Goal: Transaction & Acquisition: Purchase product/service

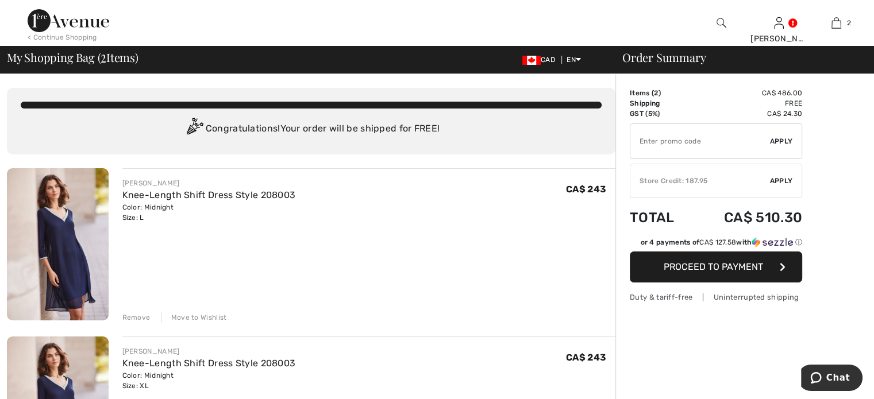
click at [76, 217] on img at bounding box center [58, 244] width 102 height 152
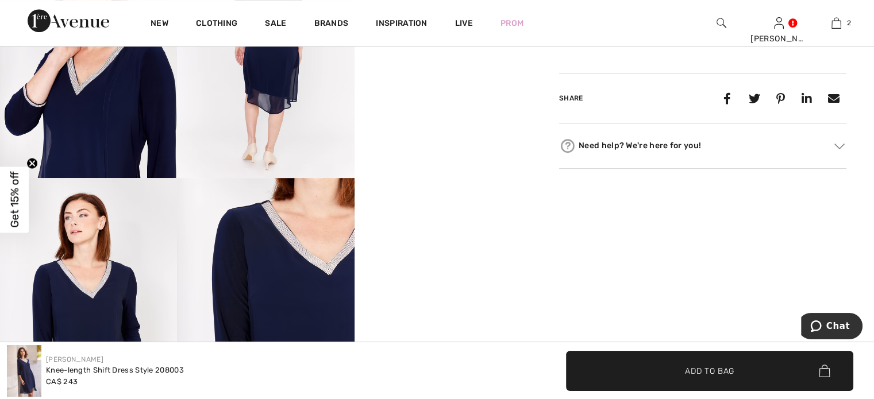
scroll to position [574, 0]
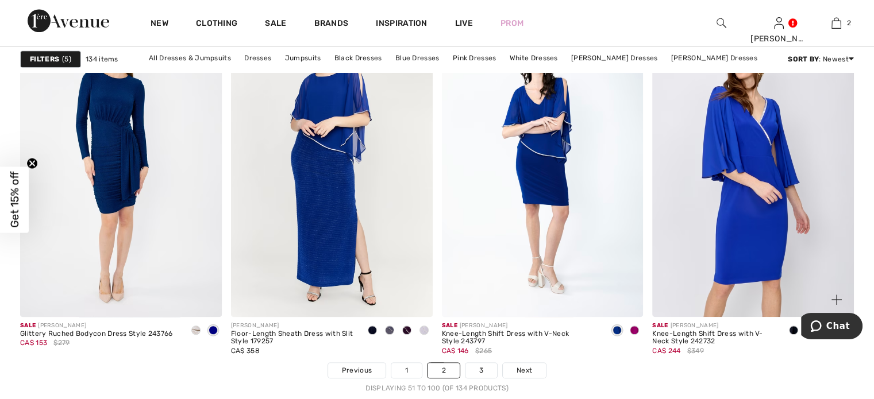
scroll to position [5228, 0]
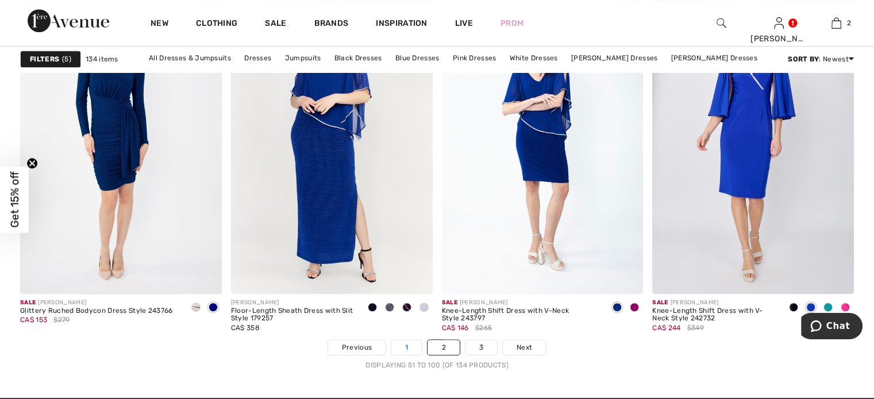
click at [409, 347] on link "1" at bounding box center [406, 347] width 30 height 15
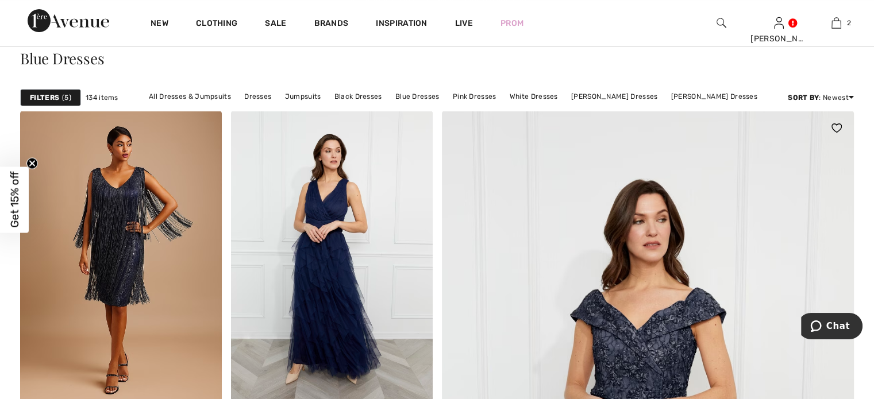
scroll to position [172, 0]
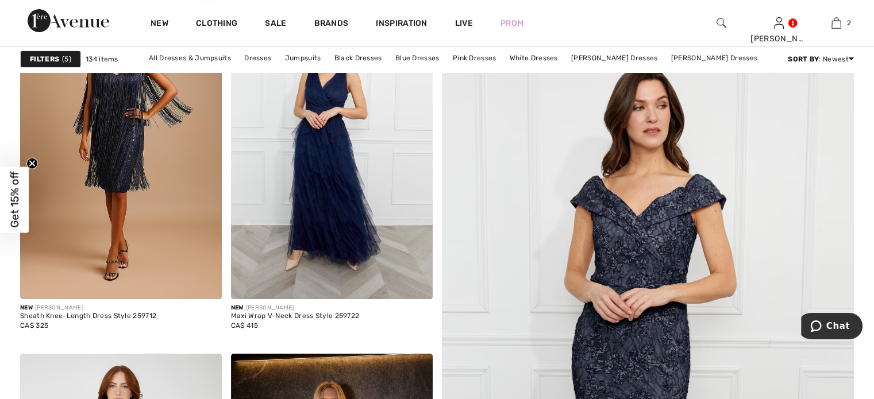
click at [648, 254] on img at bounding box center [647, 368] width 495 height 742
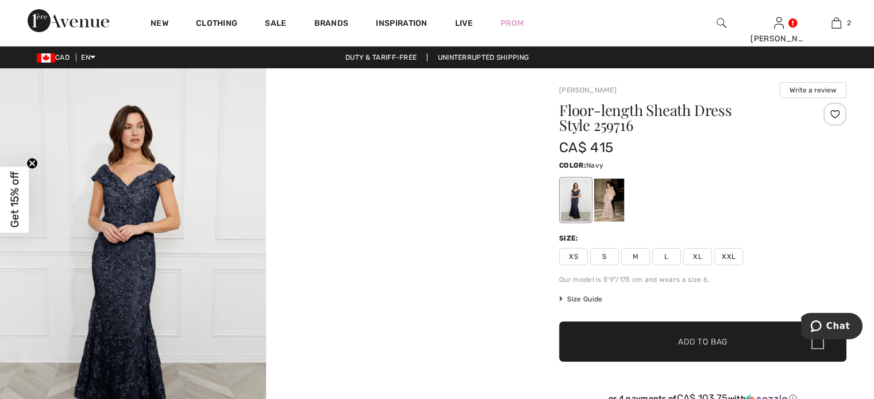
click at [694, 257] on span "XL" at bounding box center [697, 256] width 29 height 17
click at [153, 218] on img at bounding box center [133, 267] width 266 height 399
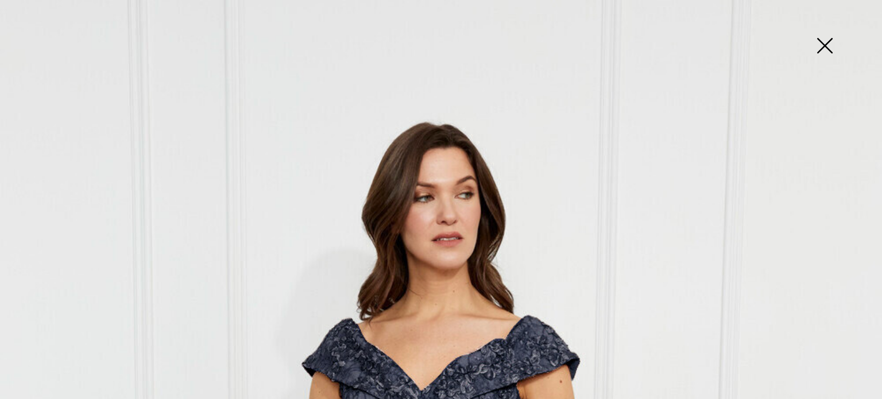
click at [823, 46] on img at bounding box center [824, 46] width 57 height 59
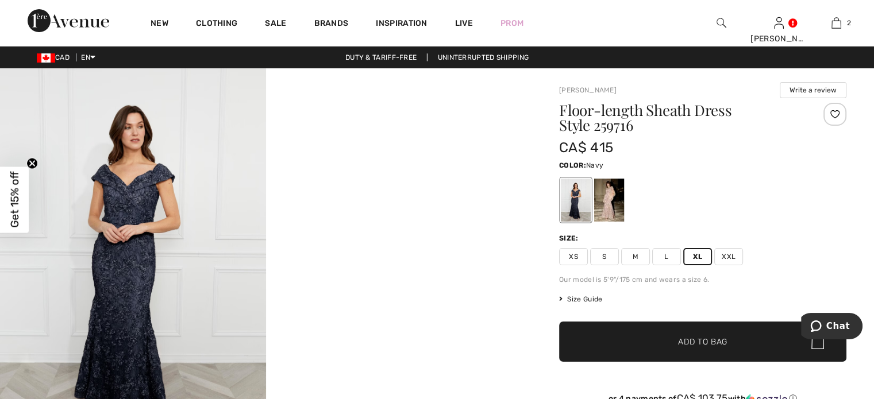
click at [138, 207] on img at bounding box center [133, 267] width 266 height 399
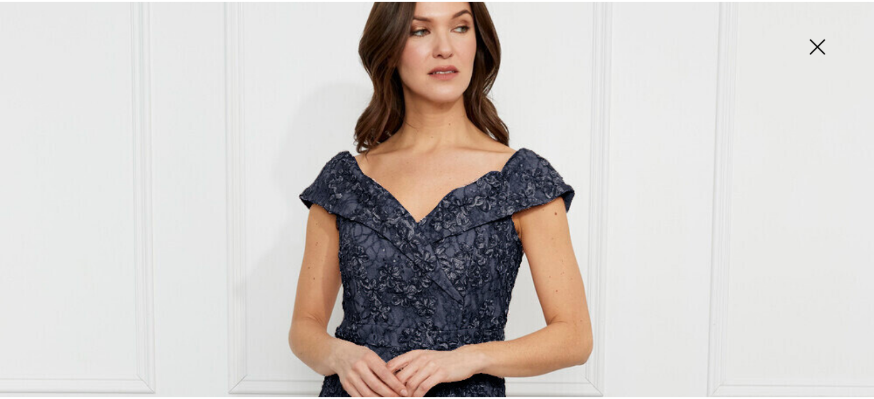
scroll to position [345, 0]
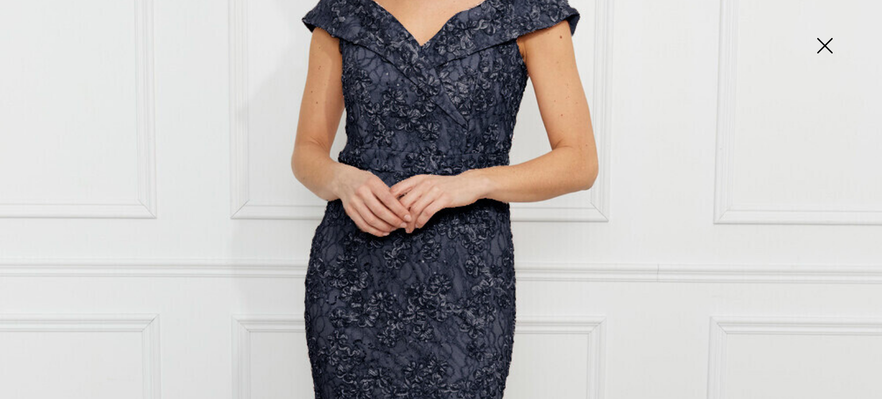
click at [834, 47] on img at bounding box center [824, 46] width 57 height 59
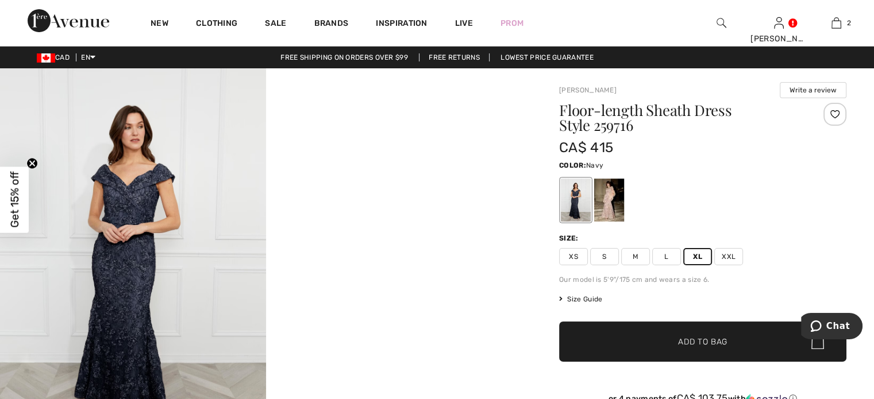
click at [703, 341] on span "Add to Bag" at bounding box center [702, 342] width 49 height 12
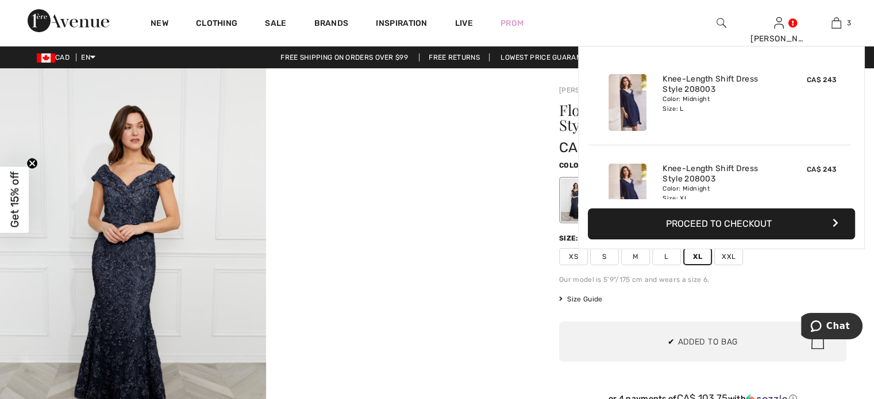
scroll to position [124, 0]
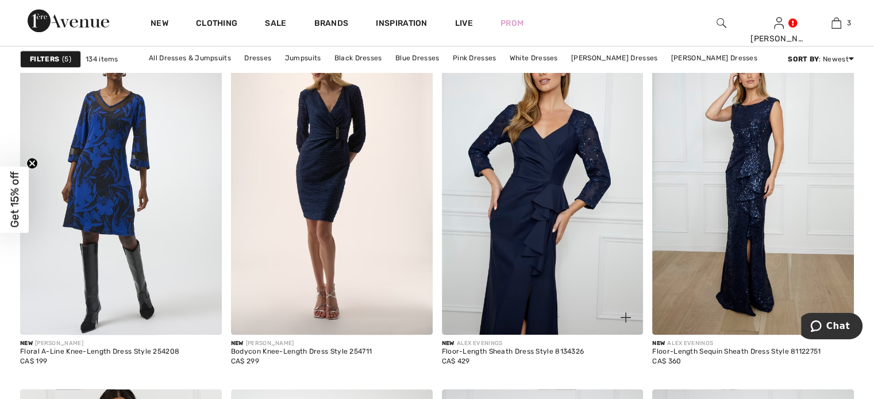
scroll to position [862, 0]
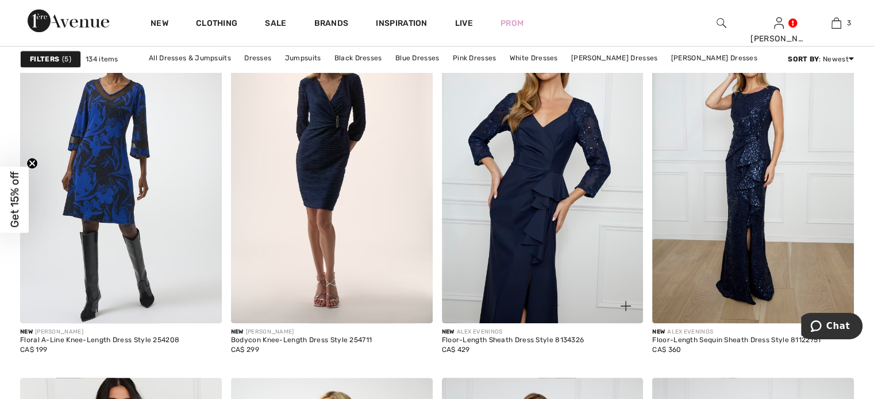
click at [558, 160] on img at bounding box center [543, 172] width 202 height 302
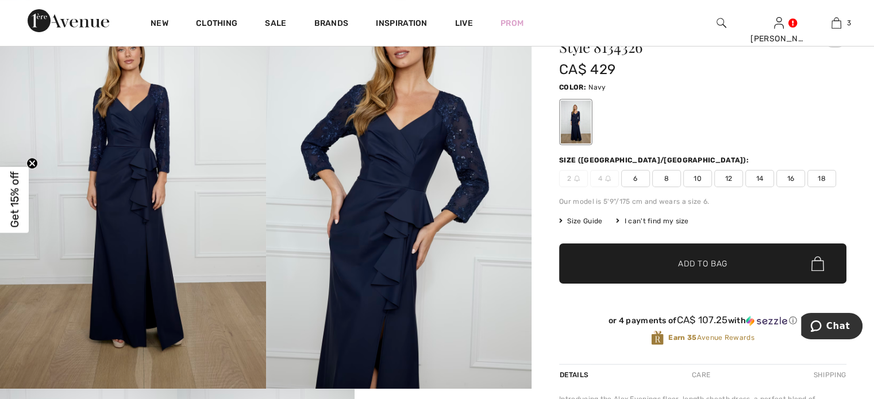
scroll to position [57, 0]
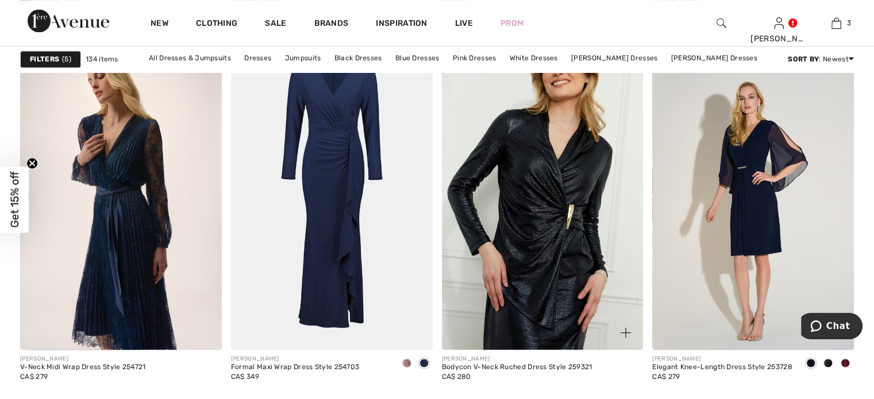
scroll to position [2068, 0]
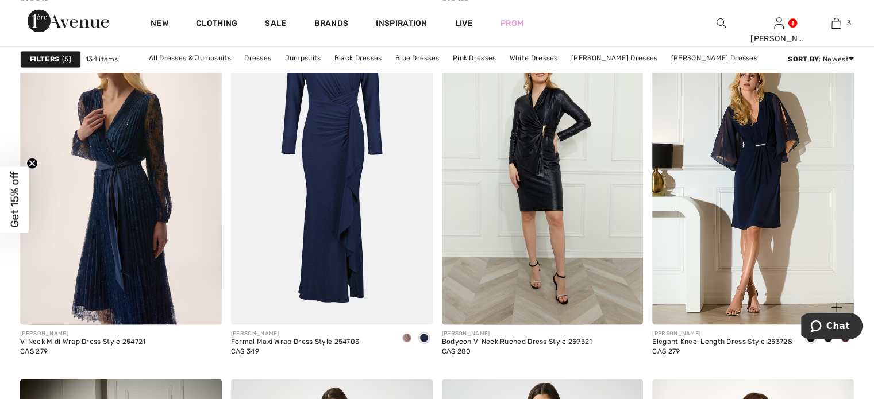
click at [768, 152] on img at bounding box center [753, 173] width 202 height 302
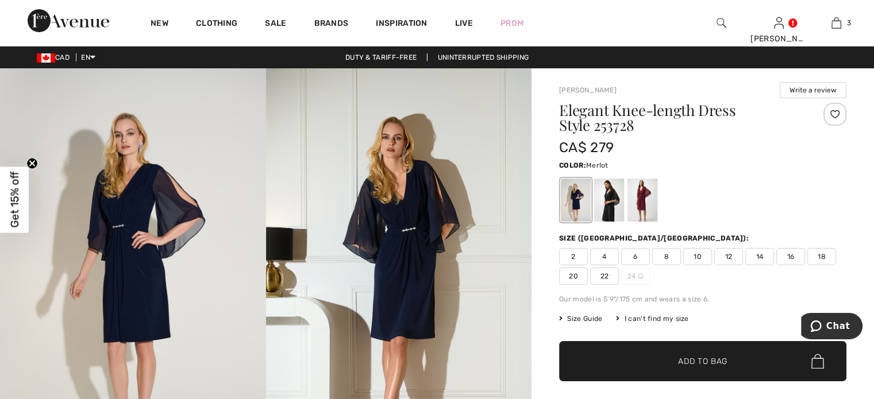
click at [641, 200] on div at bounding box center [642, 200] width 30 height 43
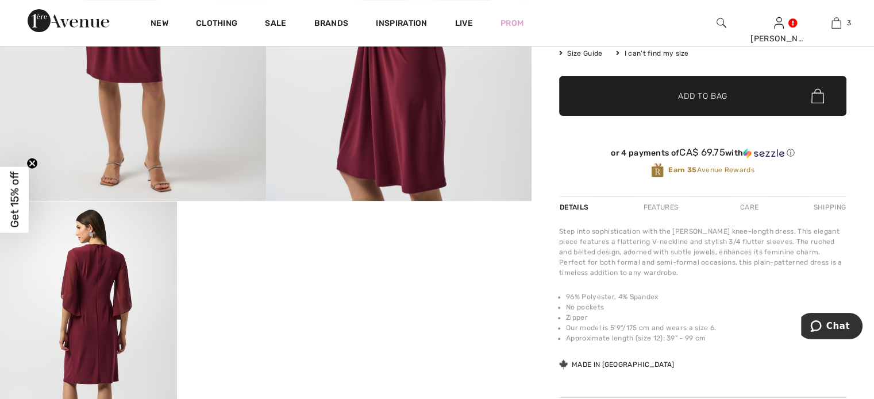
scroll to position [287, 0]
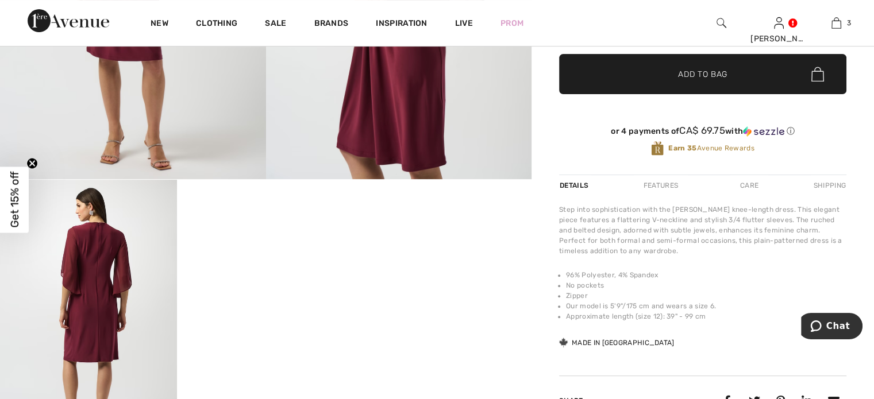
click at [276, 268] on video "Your browser does not support the video tag." at bounding box center [265, 224] width 177 height 88
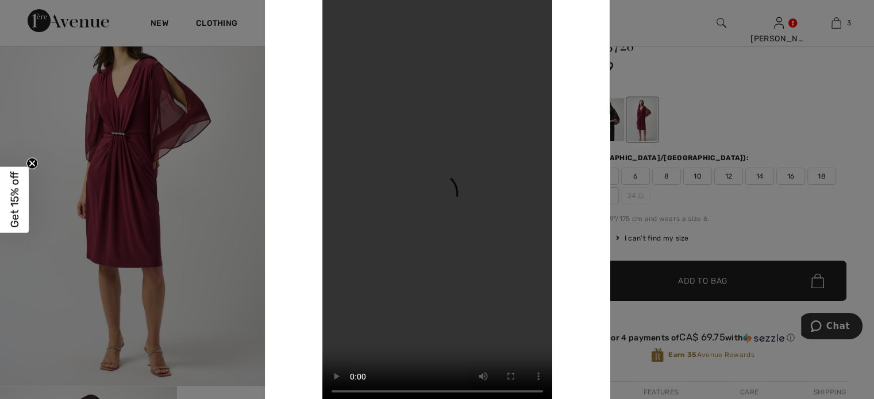
scroll to position [0, 0]
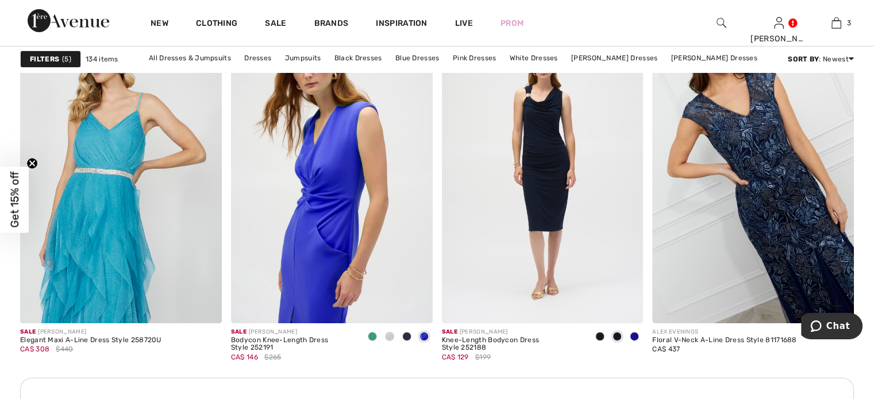
scroll to position [3964, 0]
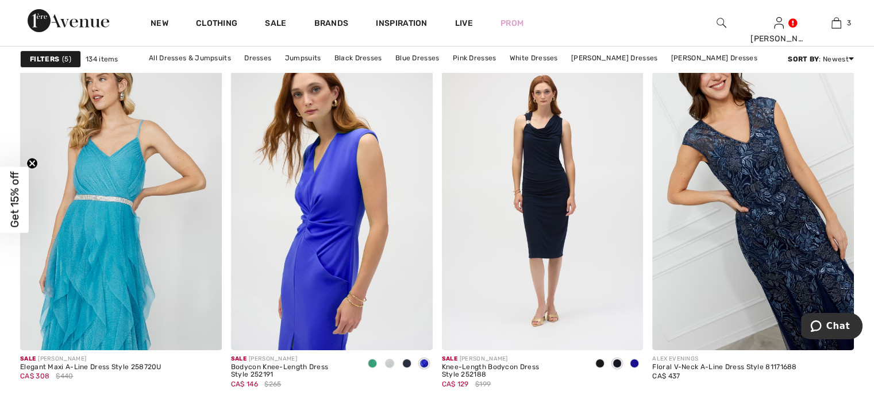
click at [770, 173] on img at bounding box center [753, 199] width 202 height 302
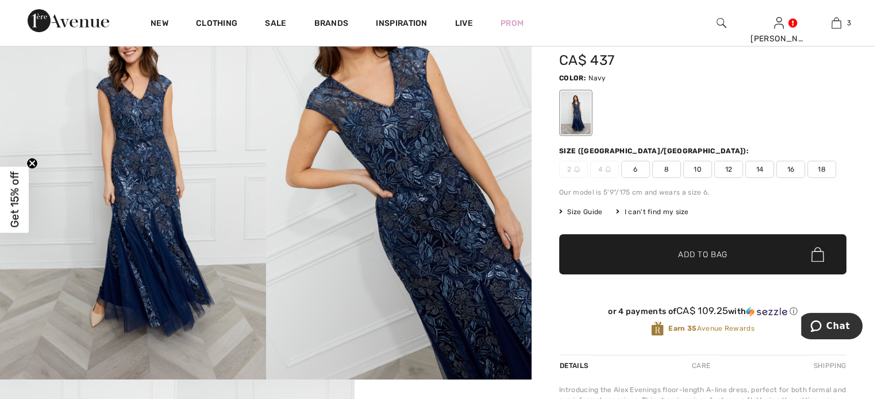
scroll to position [115, 0]
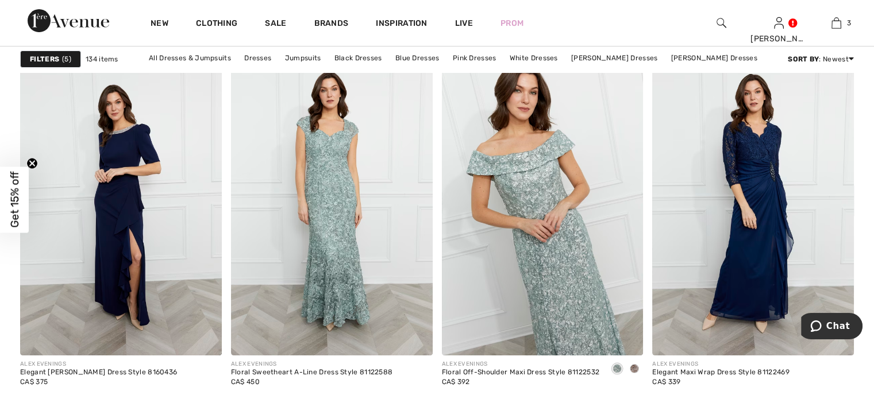
scroll to position [4481, 0]
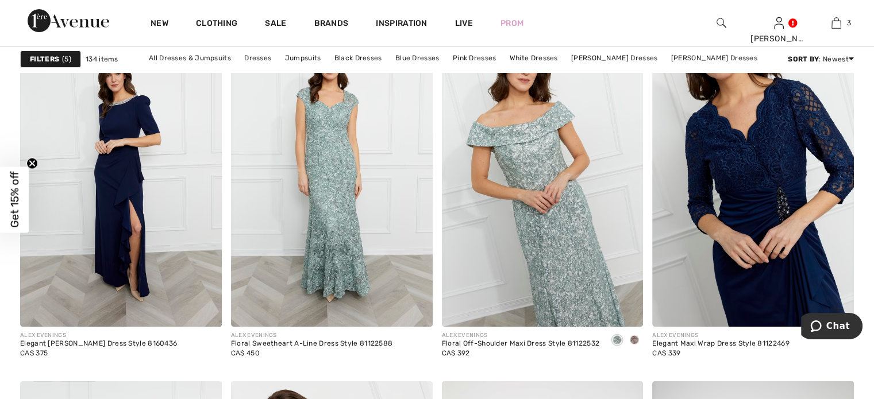
click at [802, 179] on img at bounding box center [753, 176] width 202 height 302
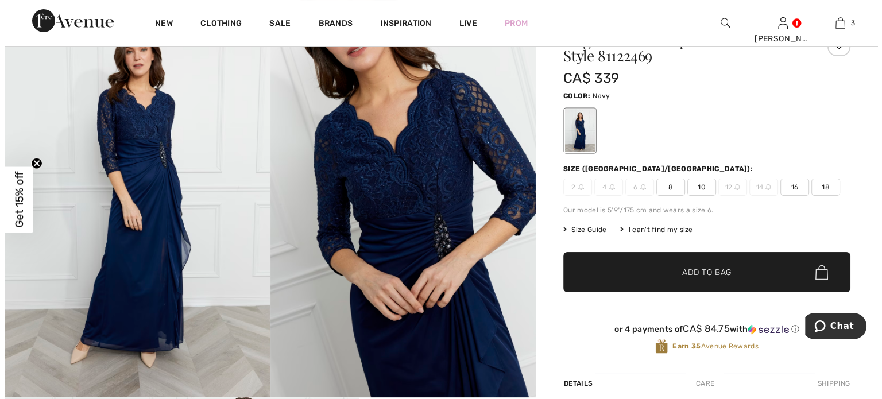
scroll to position [57, 0]
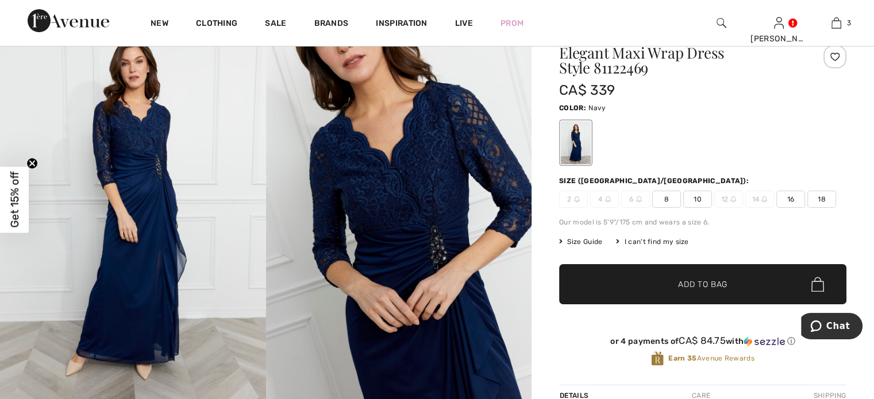
click at [434, 215] on img at bounding box center [399, 210] width 266 height 399
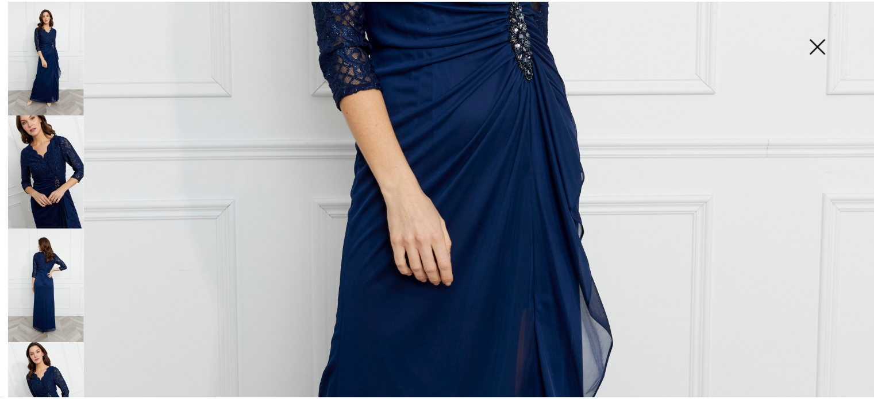
scroll to position [279, 0]
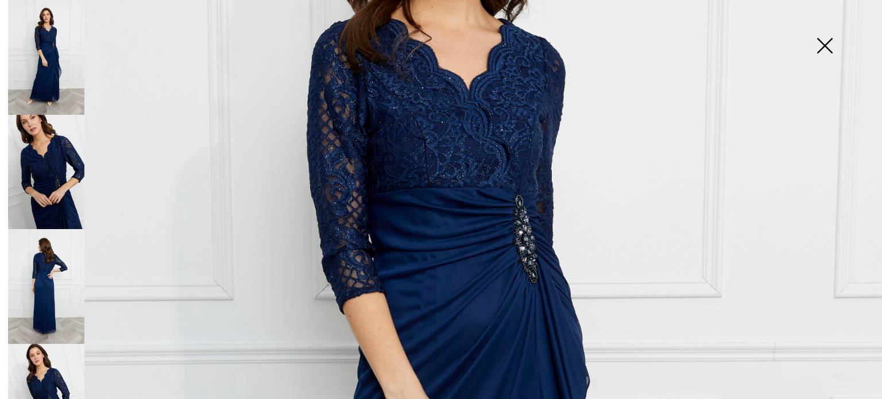
click at [830, 47] on img at bounding box center [824, 46] width 57 height 59
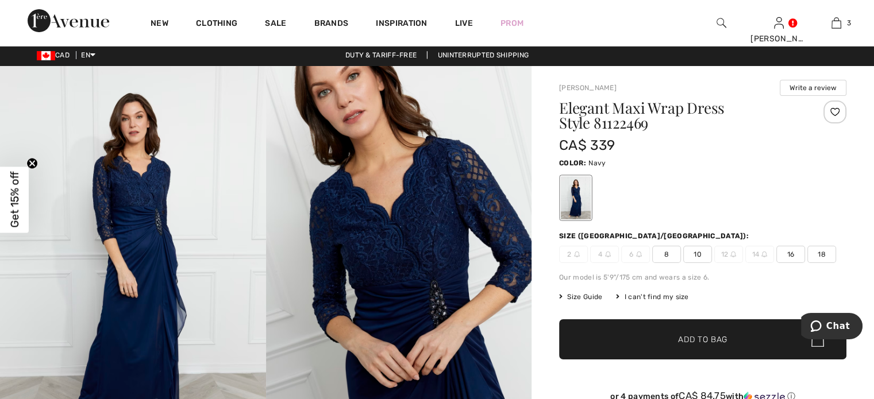
scroll to position [0, 0]
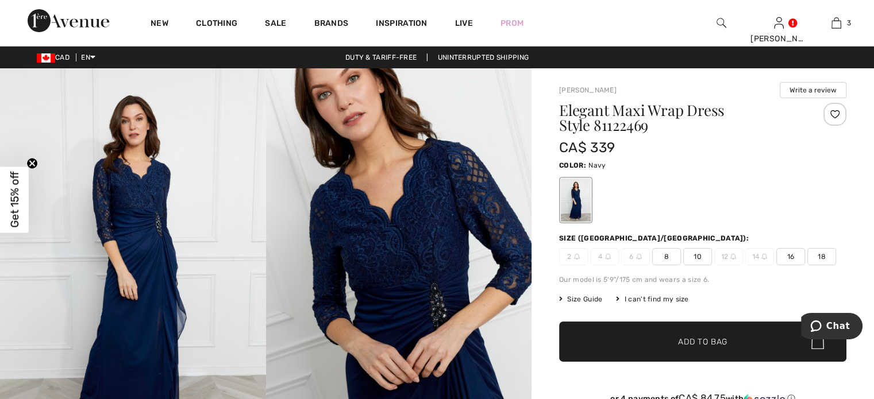
click at [788, 259] on span "16" at bounding box center [790, 256] width 29 height 17
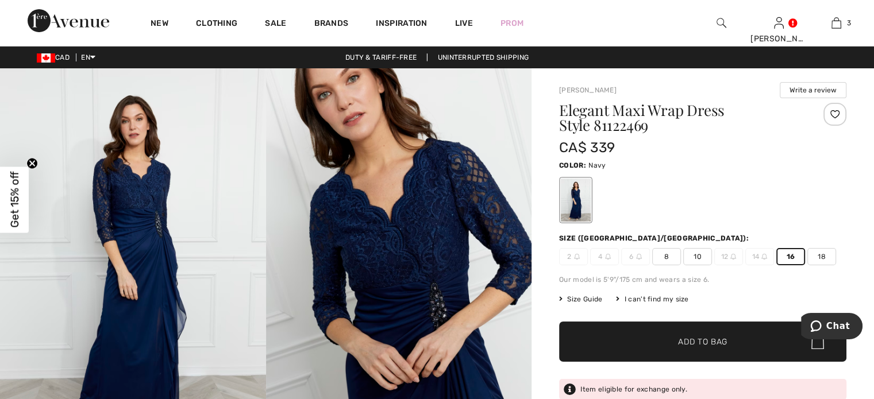
click at [708, 344] on span "Add to Bag" at bounding box center [702, 342] width 49 height 12
click at [827, 257] on span "18" at bounding box center [821, 256] width 29 height 17
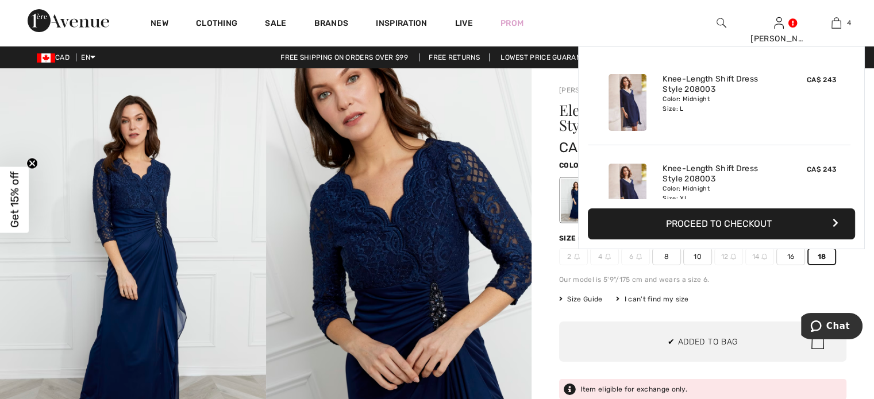
scroll to position [214, 0]
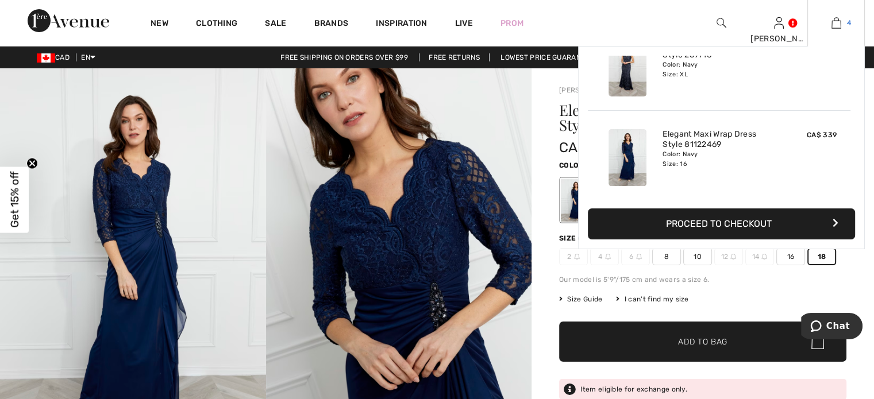
click at [838, 26] on img at bounding box center [836, 23] width 10 height 14
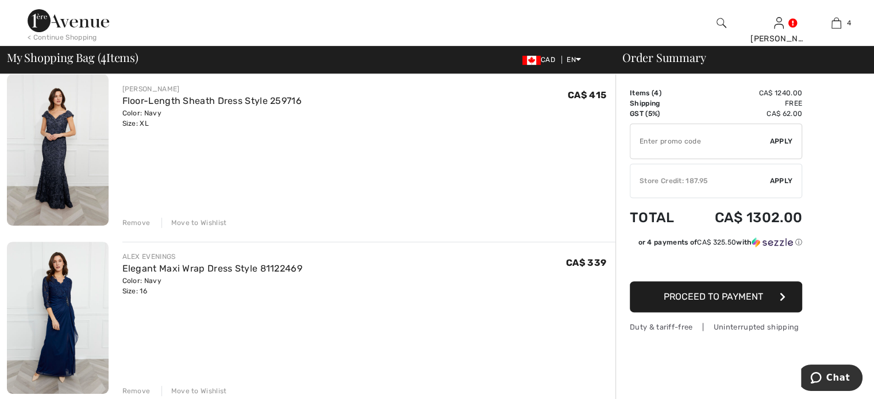
scroll to position [402, 0]
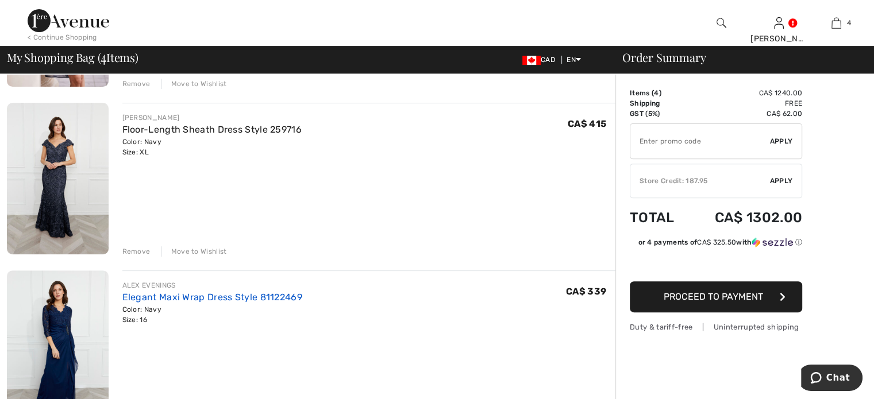
click at [213, 298] on link "Elegant Maxi Wrap Dress Style 81122469" at bounding box center [212, 297] width 180 height 11
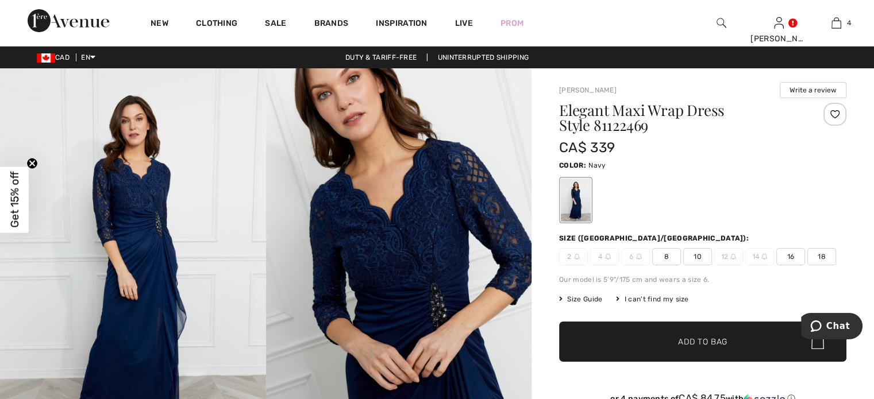
click at [824, 257] on span "18" at bounding box center [821, 256] width 29 height 17
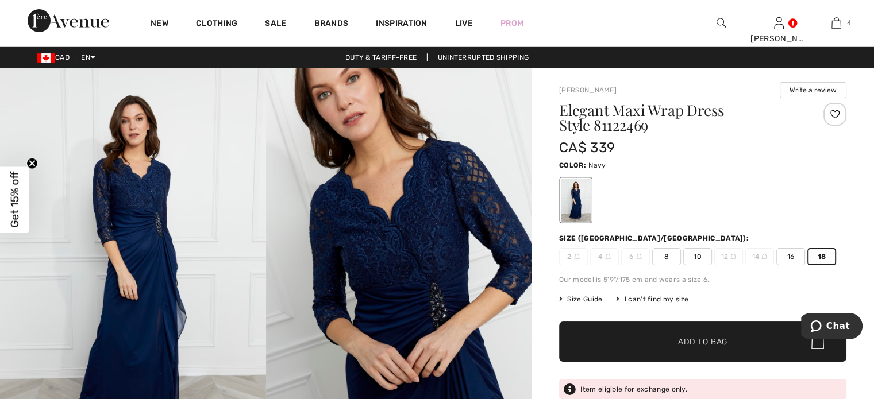
click at [705, 348] on span "✔ Added to Bag Add to Bag" at bounding box center [702, 342] width 287 height 40
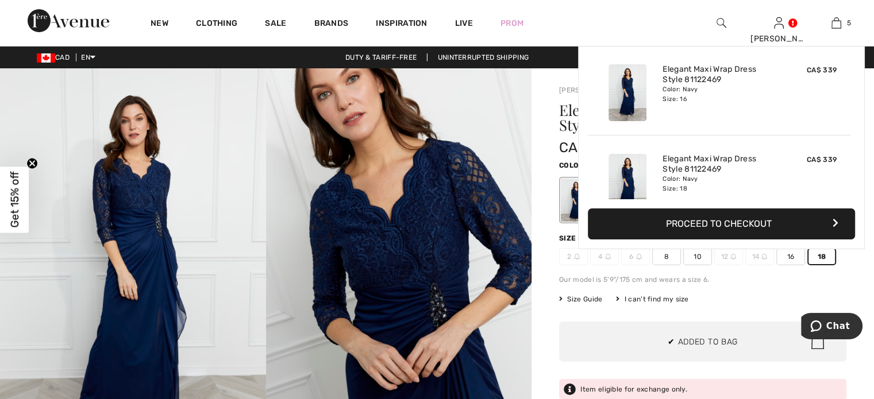
scroll to position [303, 0]
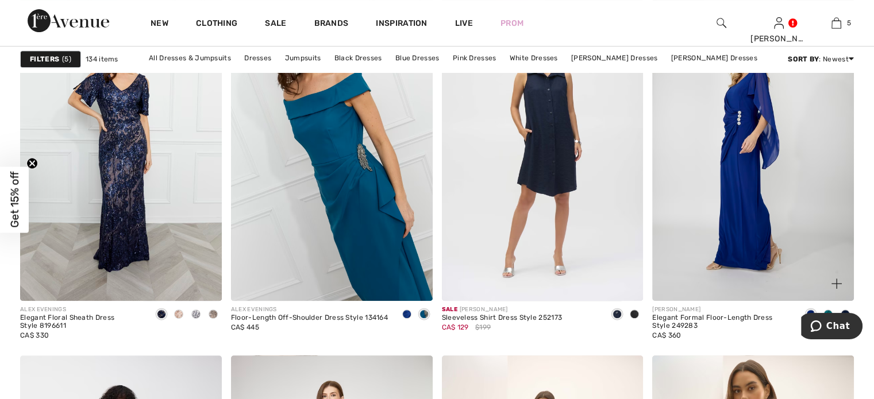
scroll to position [4883, 0]
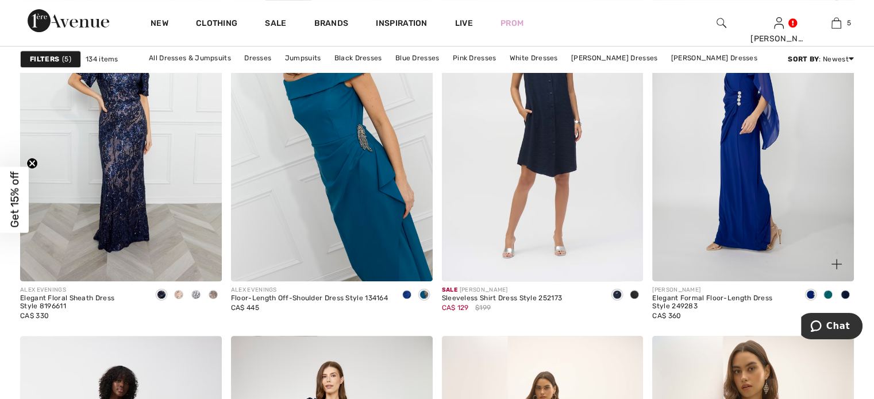
click at [744, 135] on img at bounding box center [753, 130] width 202 height 302
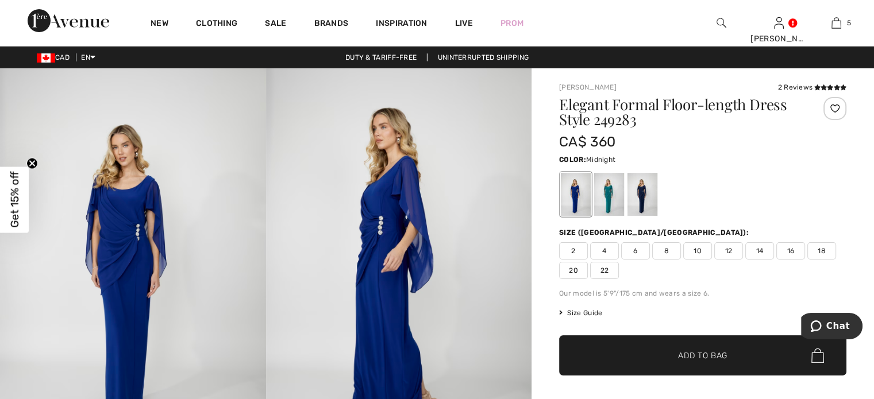
click at [642, 198] on div at bounding box center [642, 194] width 30 height 43
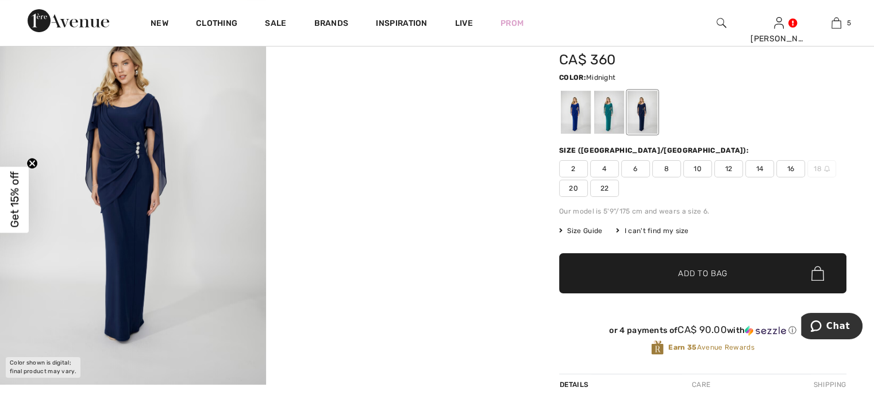
scroll to position [57, 0]
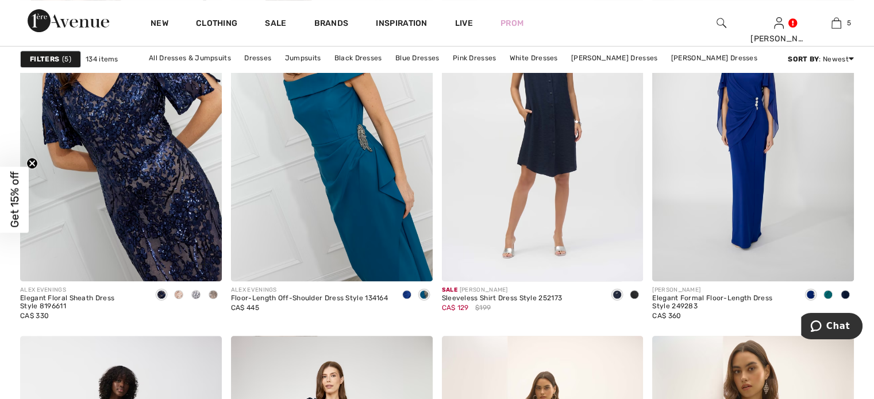
click at [136, 139] on img at bounding box center [121, 130] width 202 height 302
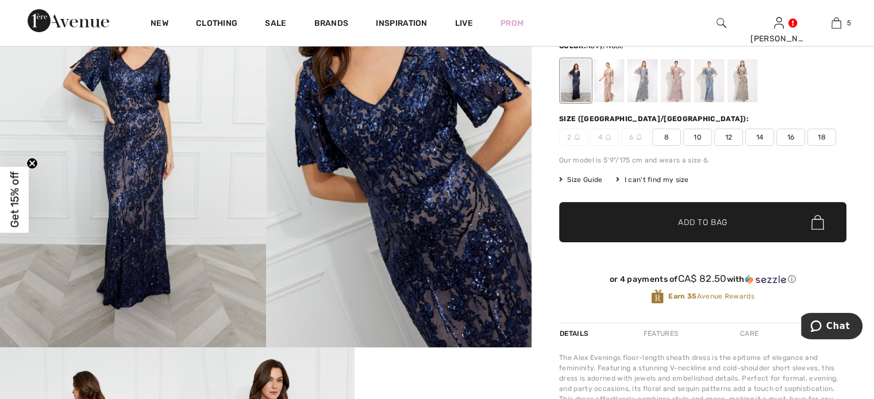
scroll to position [57, 0]
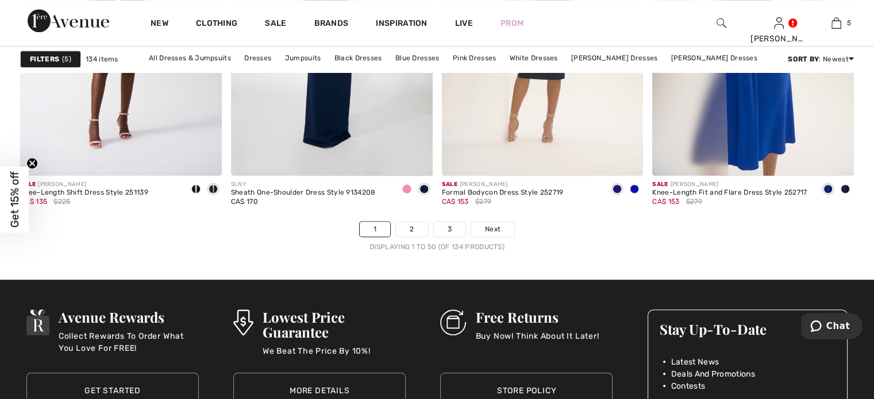
scroll to position [5400, 0]
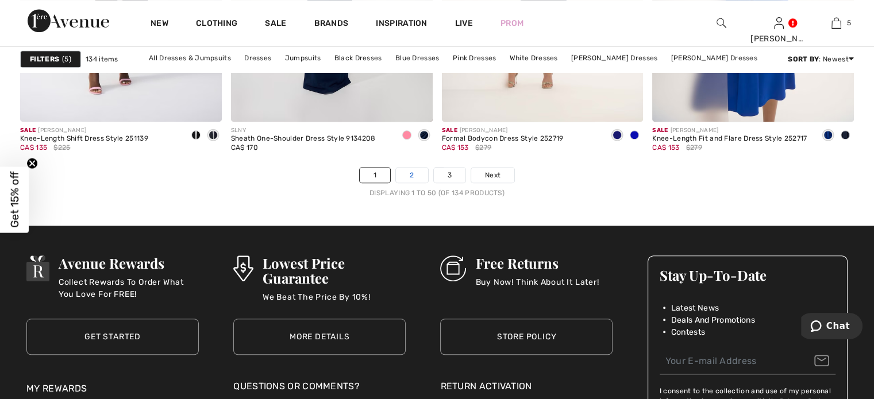
click at [408, 175] on link "2" at bounding box center [412, 175] width 32 height 15
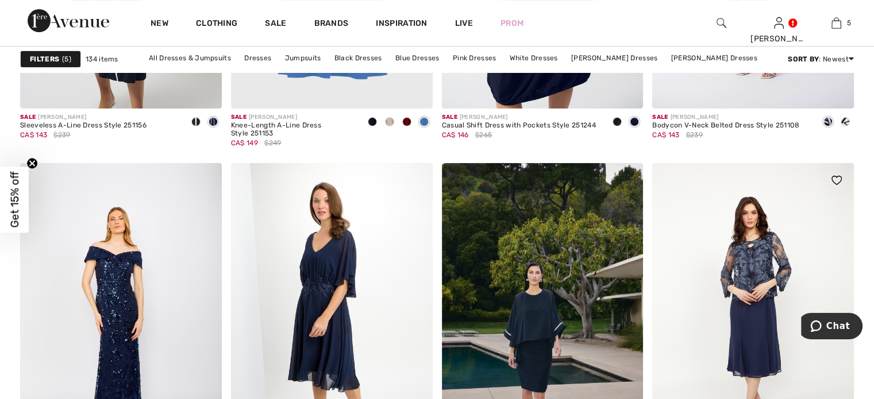
scroll to position [4768, 0]
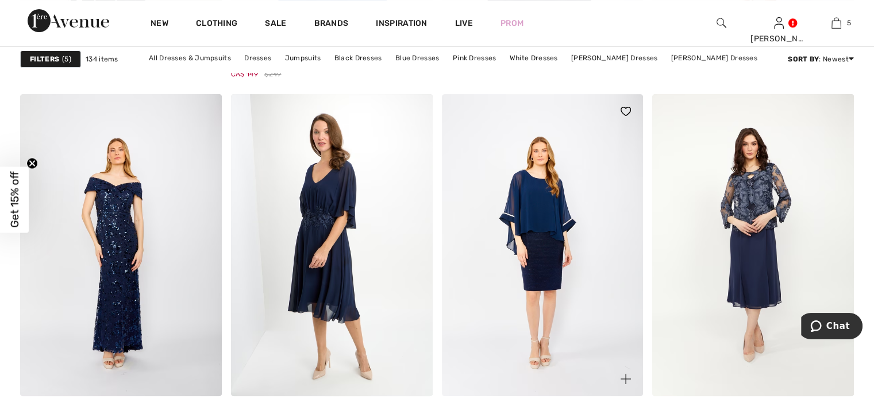
click at [556, 236] on img at bounding box center [543, 245] width 202 height 302
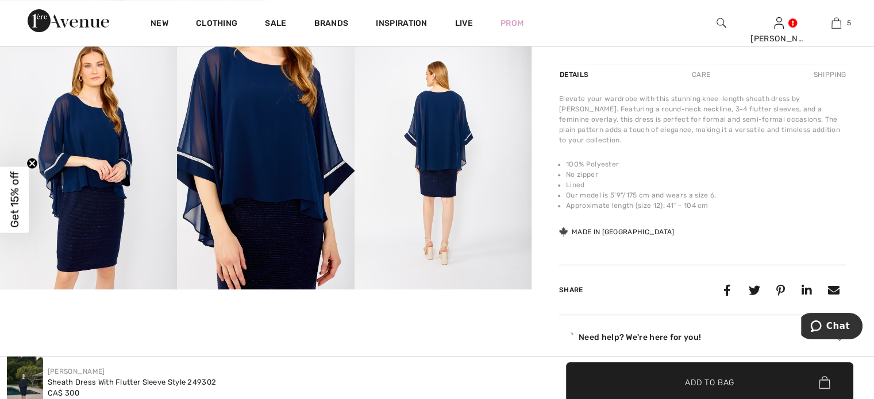
scroll to position [460, 0]
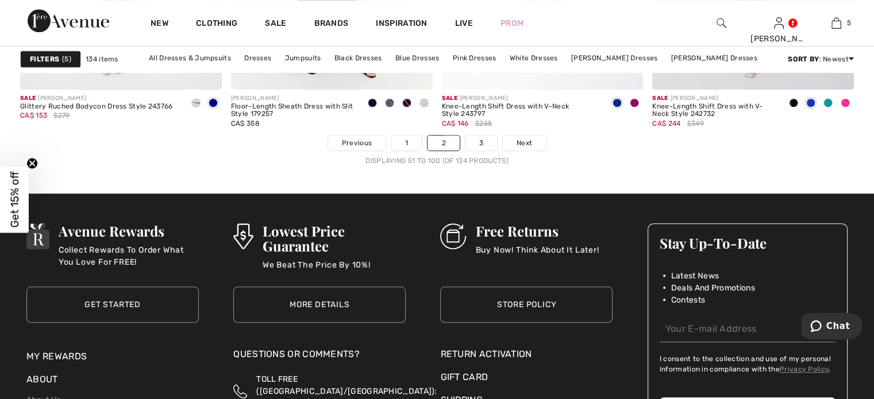
scroll to position [5457, 0]
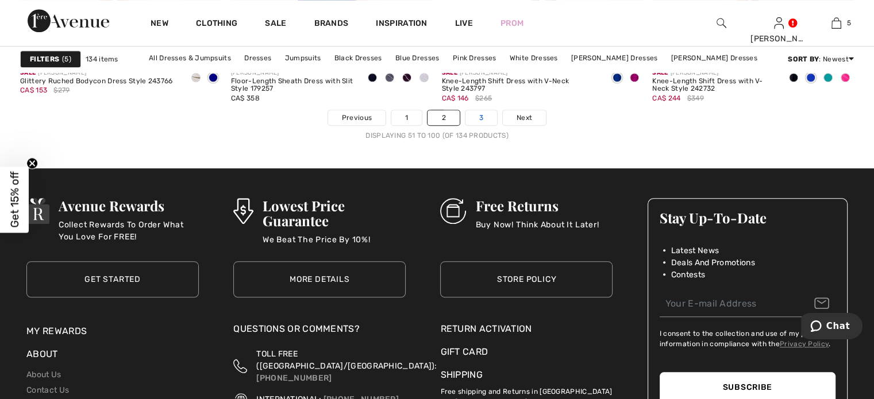
click at [476, 116] on link "3" at bounding box center [481, 117] width 32 height 15
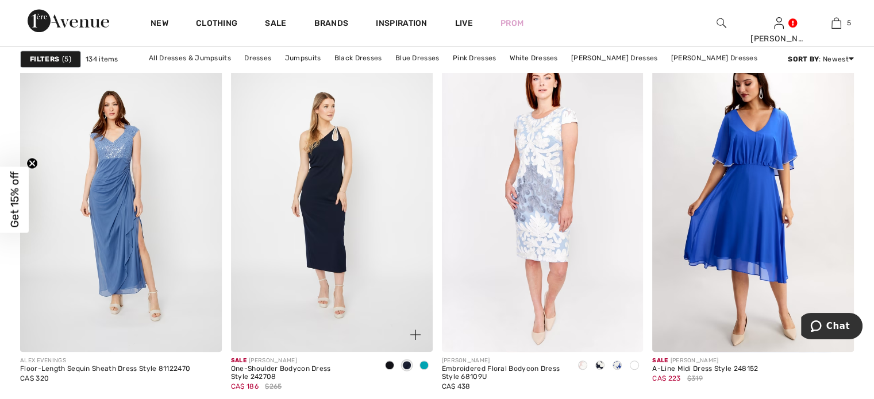
scroll to position [862, 0]
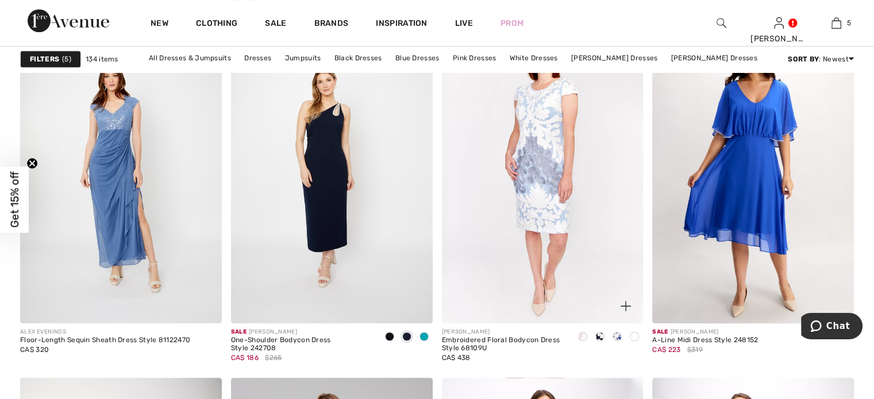
click at [599, 337] on span at bounding box center [599, 336] width 9 height 9
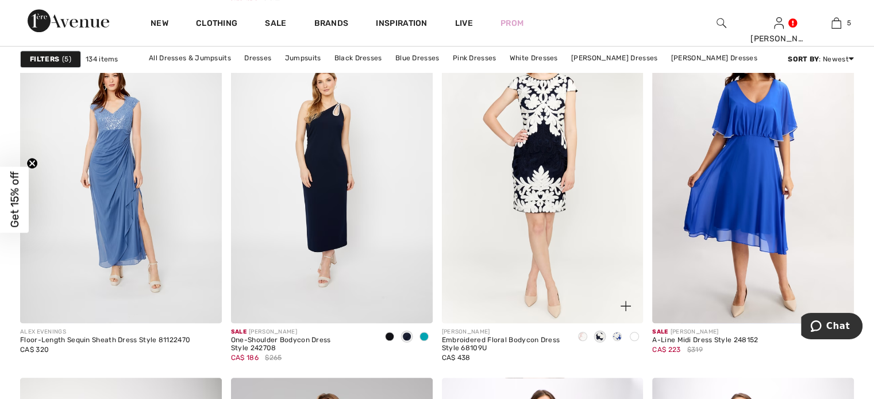
click at [618, 337] on span at bounding box center [616, 336] width 9 height 9
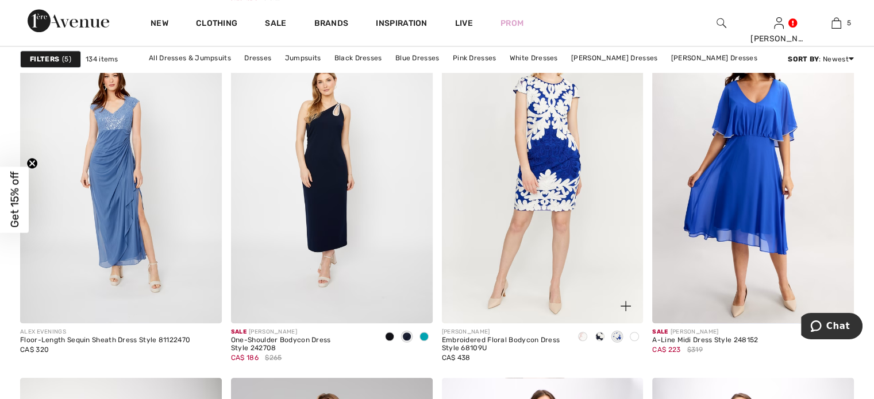
click at [634, 337] on span at bounding box center [634, 336] width 9 height 9
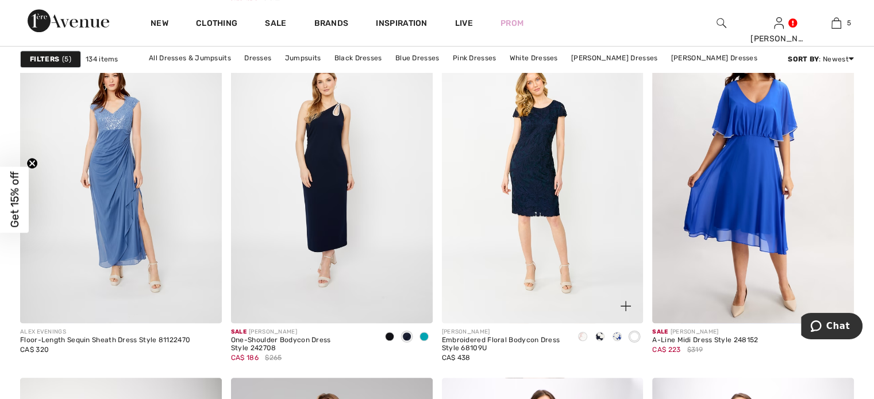
click at [581, 335] on span at bounding box center [582, 336] width 9 height 9
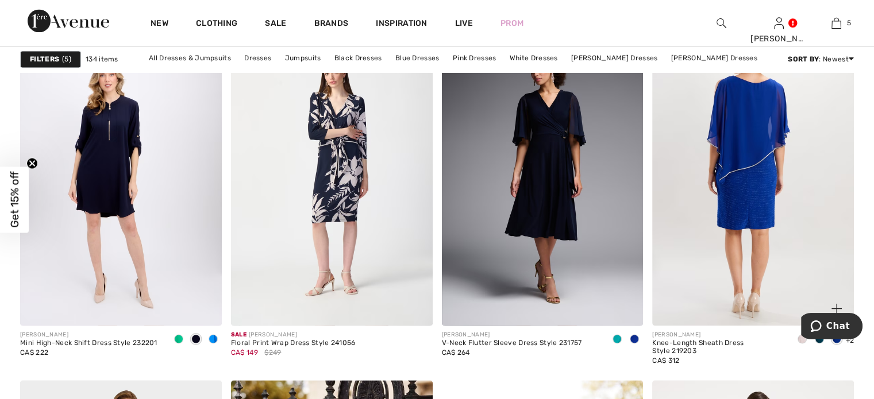
scroll to position [2355, 0]
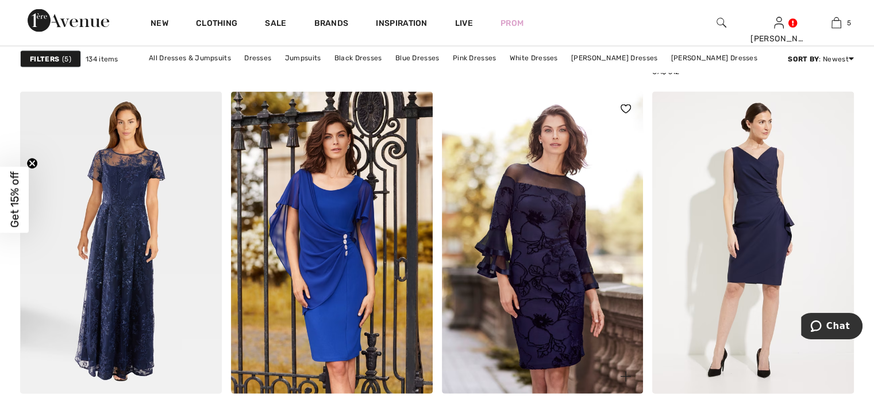
click at [547, 240] on img at bounding box center [543, 243] width 202 height 302
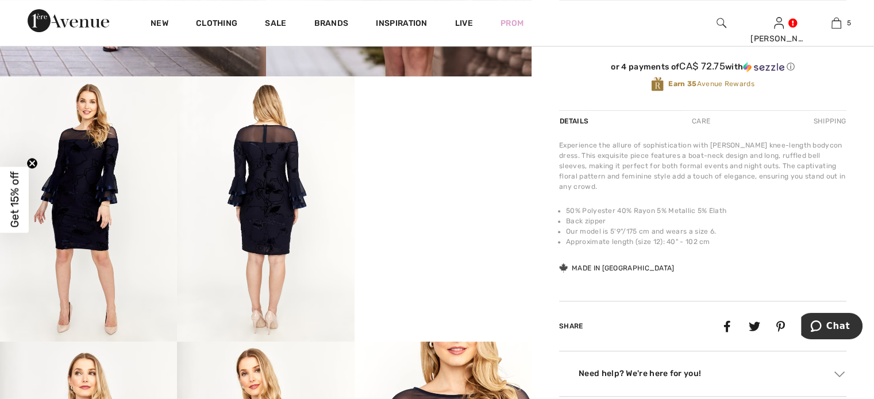
scroll to position [402, 0]
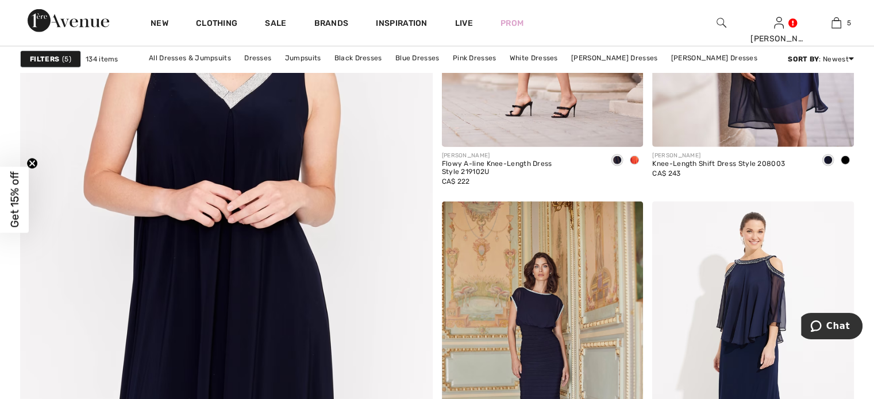
scroll to position [3101, 0]
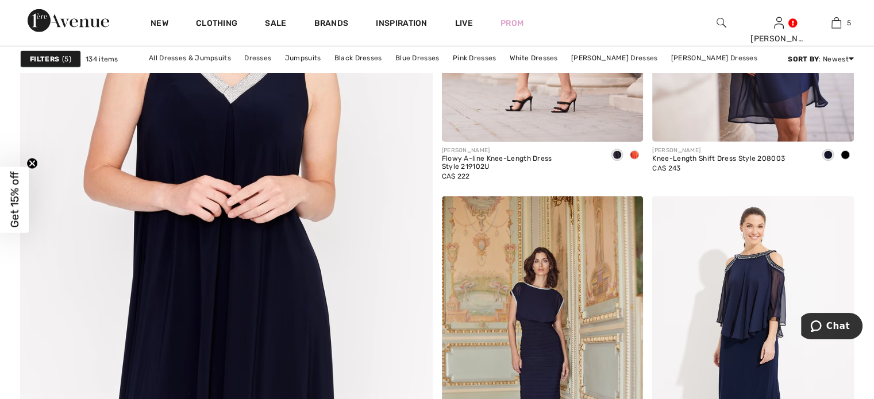
click at [230, 174] on img at bounding box center [226, 211] width 495 height 742
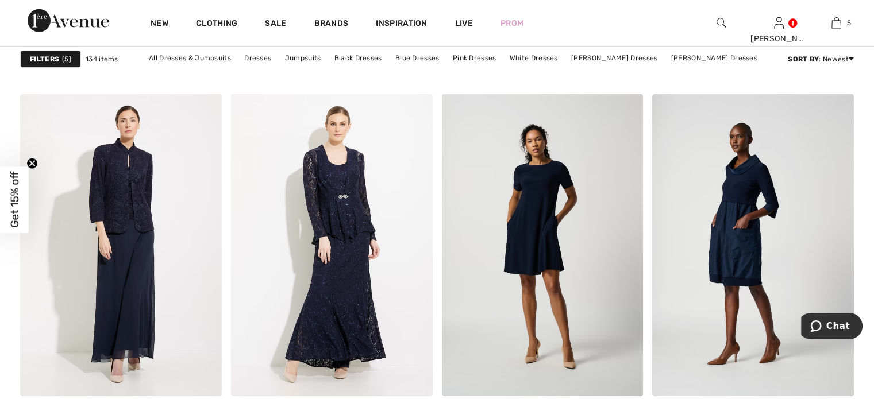
scroll to position [3561, 0]
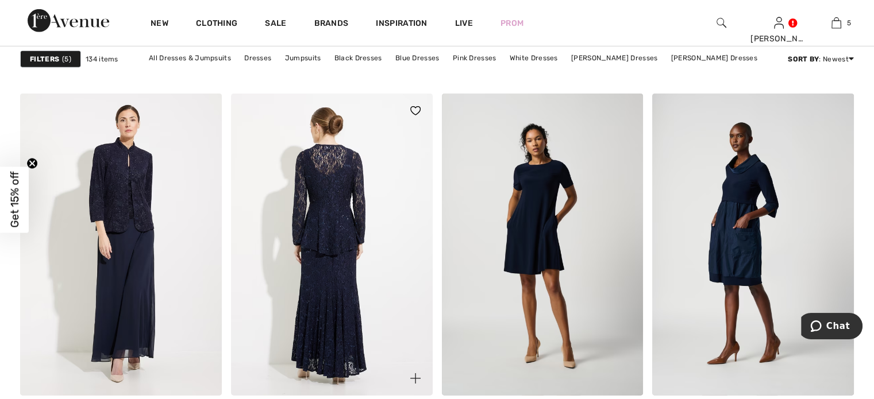
click at [335, 211] on img at bounding box center [332, 245] width 202 height 302
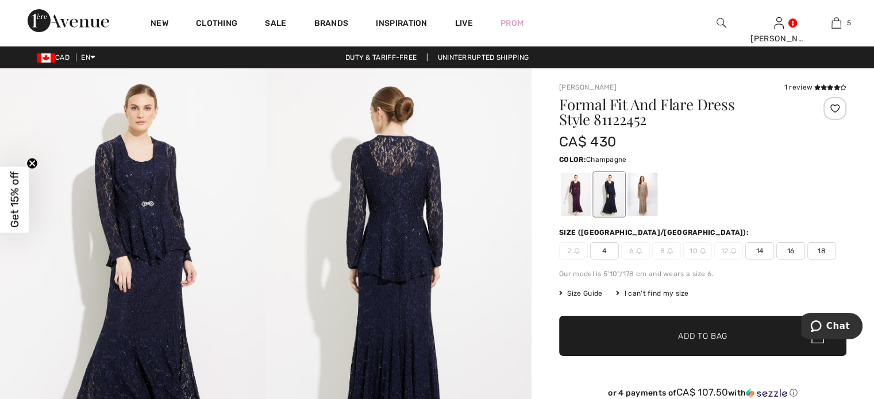
click at [649, 195] on div at bounding box center [642, 194] width 30 height 43
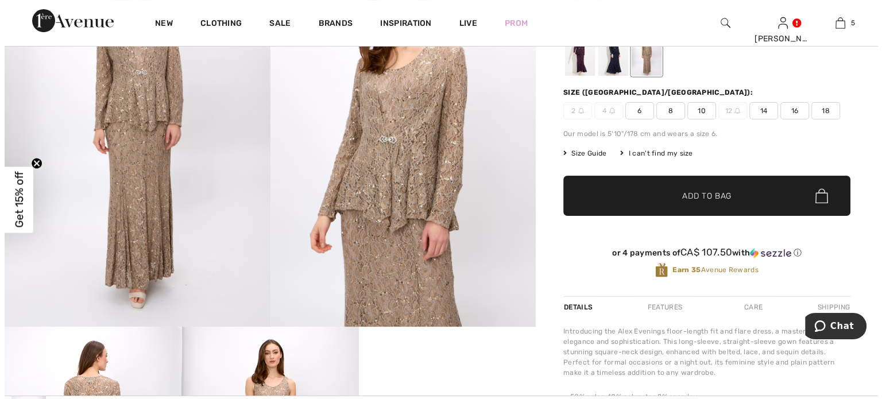
scroll to position [115, 0]
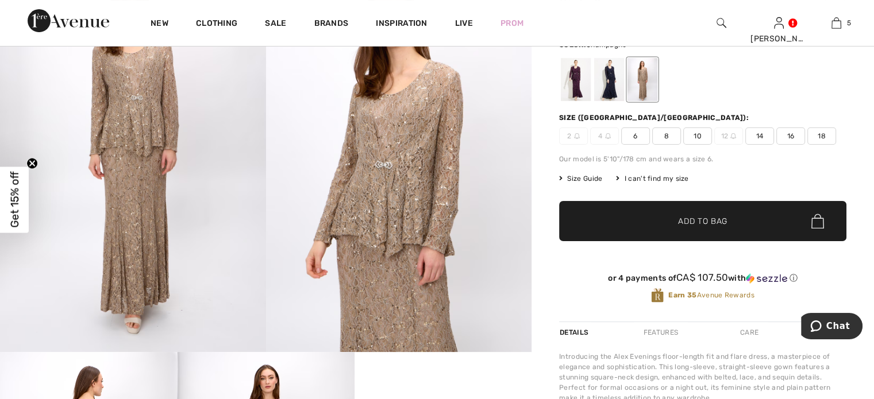
click at [404, 190] on img at bounding box center [399, 152] width 266 height 399
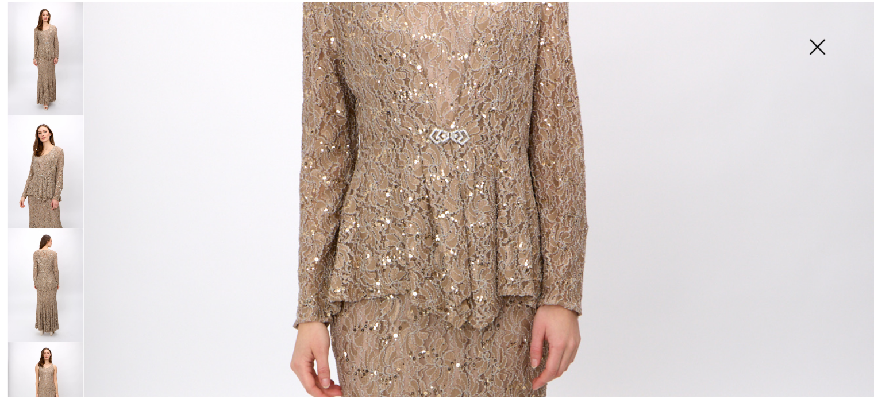
scroll to position [345, 0]
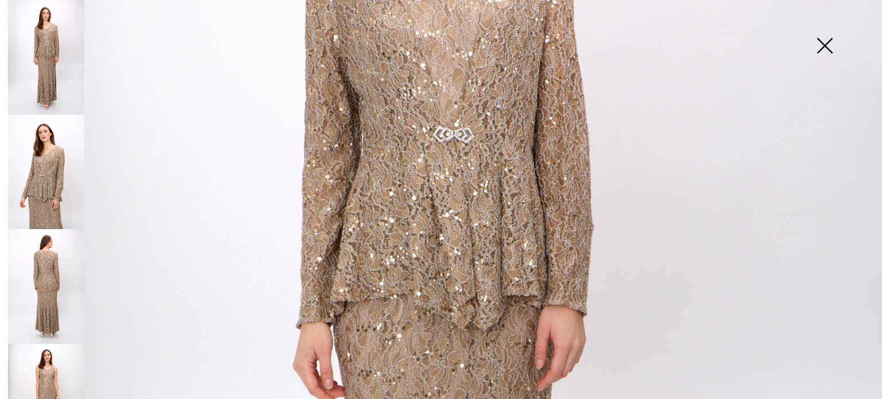
click at [827, 48] on img at bounding box center [824, 46] width 57 height 59
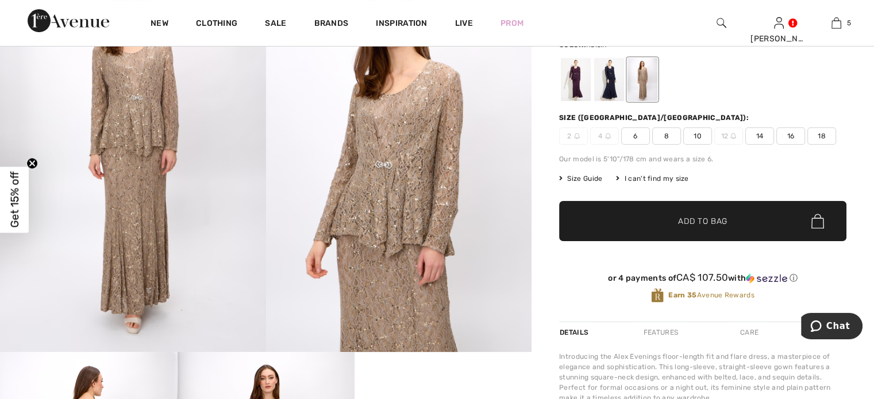
click at [581, 81] on div at bounding box center [576, 79] width 30 height 43
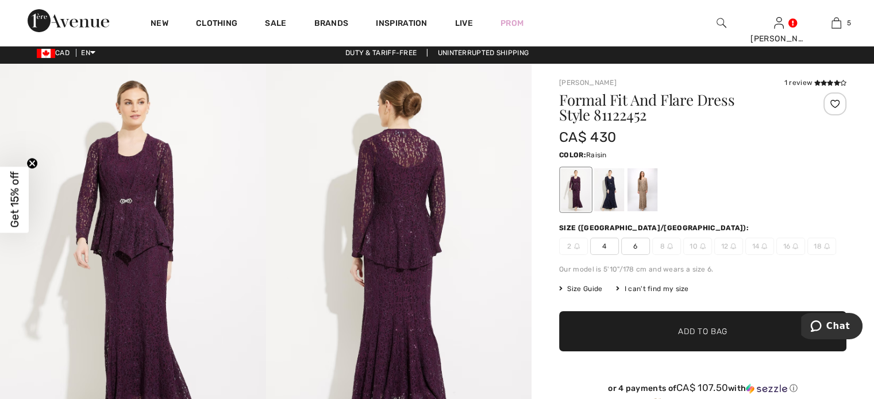
scroll to position [0, 0]
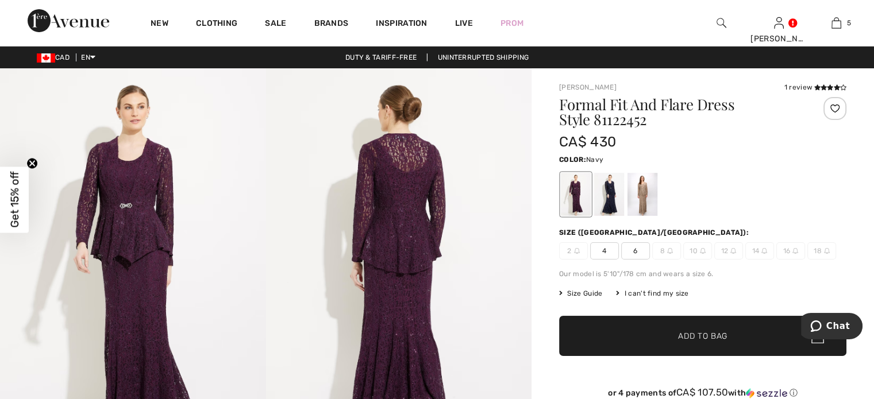
click at [612, 198] on div at bounding box center [609, 194] width 30 height 43
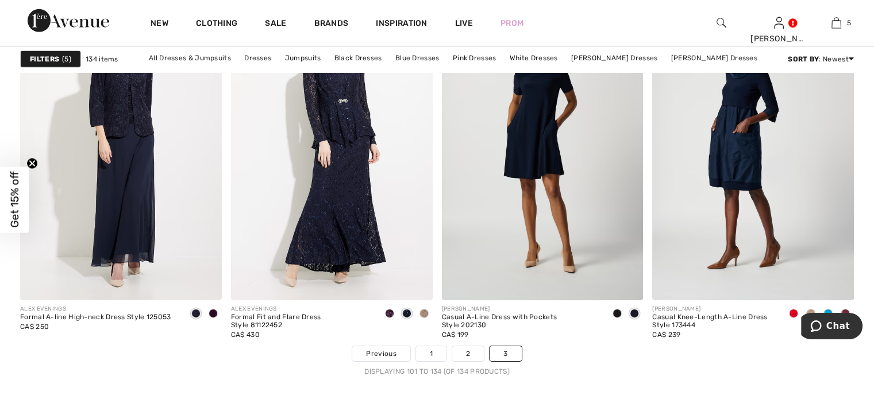
scroll to position [3446, 0]
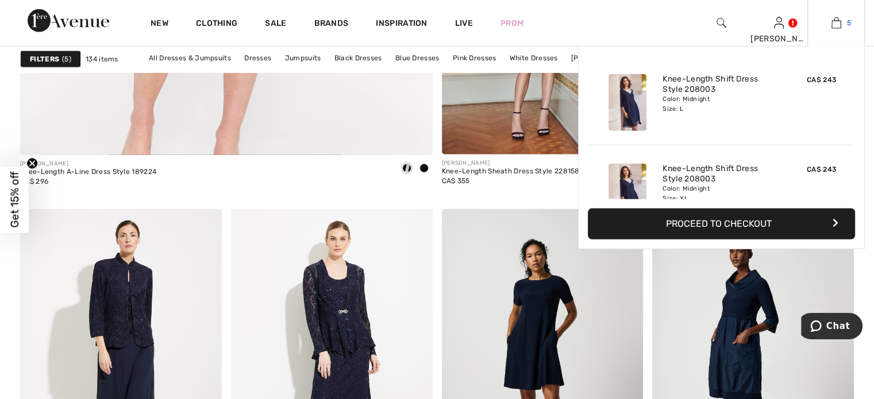
click at [836, 27] on img at bounding box center [836, 23] width 10 height 14
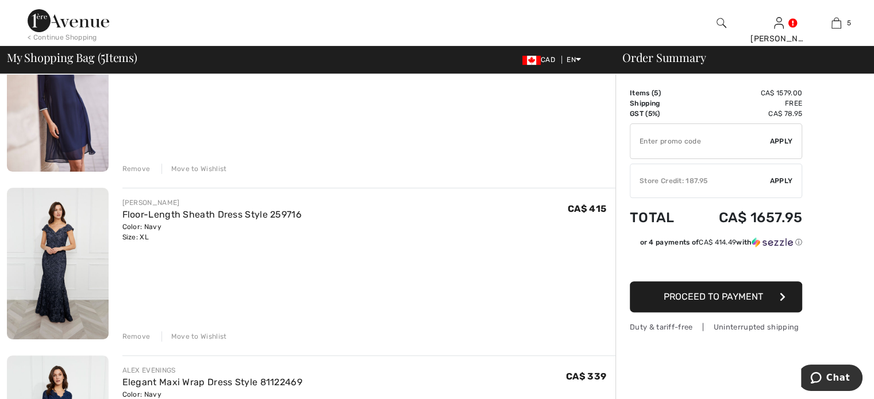
scroll to position [287, 0]
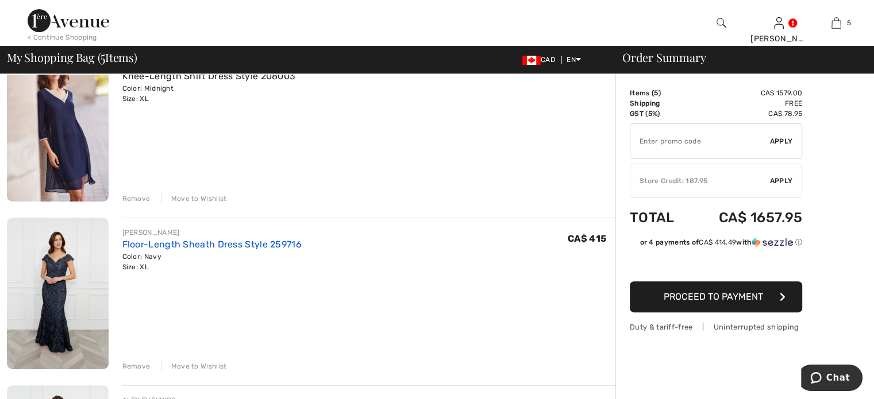
click at [191, 243] on link "Floor-Length Sheath Dress Style 259716" at bounding box center [211, 244] width 179 height 11
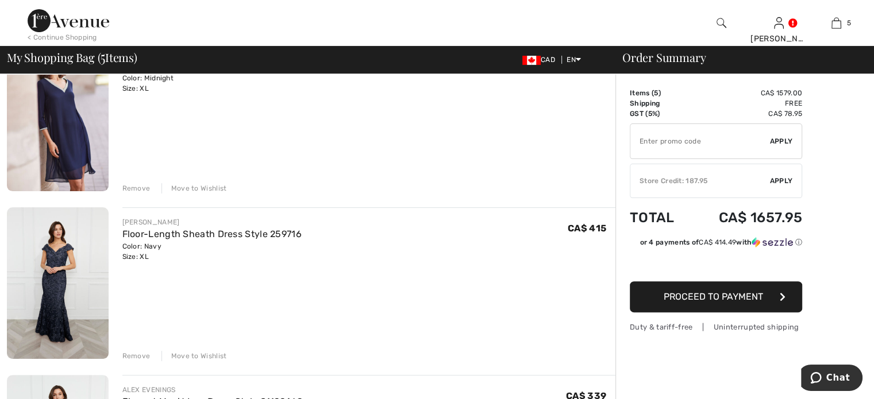
scroll to position [402, 0]
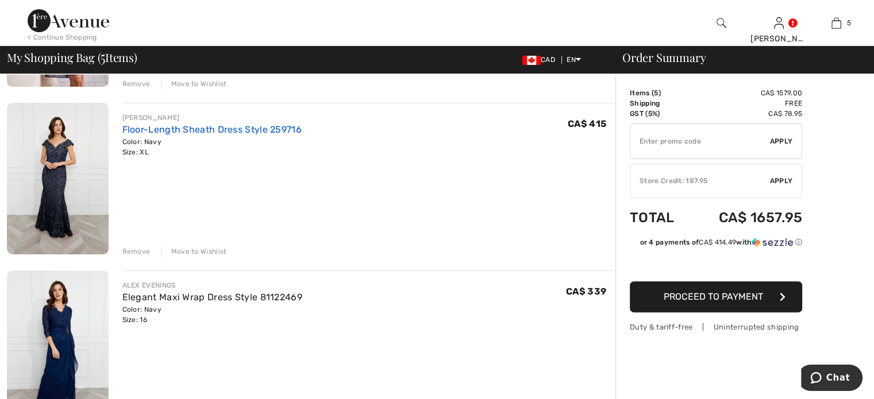
click at [178, 129] on link "Floor-Length Sheath Dress Style 259716" at bounding box center [211, 129] width 179 height 11
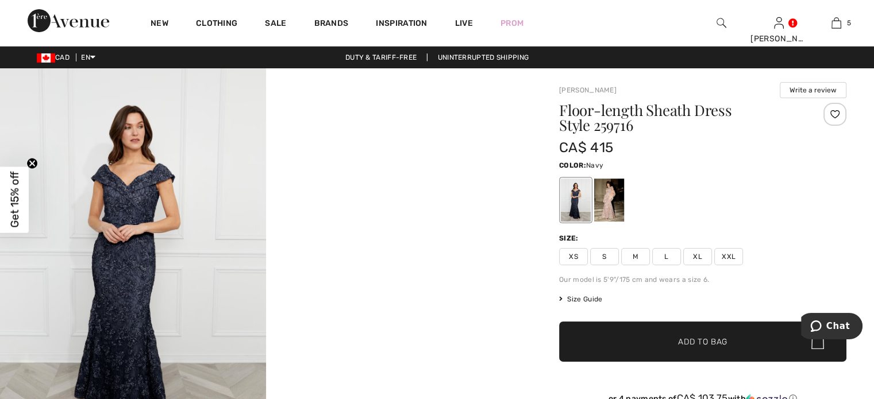
click at [591, 299] on span "Size Guide" at bounding box center [580, 299] width 43 height 10
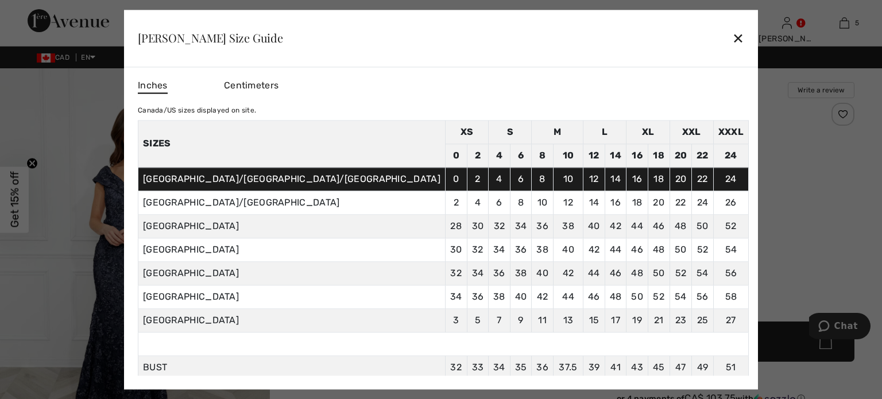
click at [732, 36] on div "✕" at bounding box center [738, 38] width 12 height 24
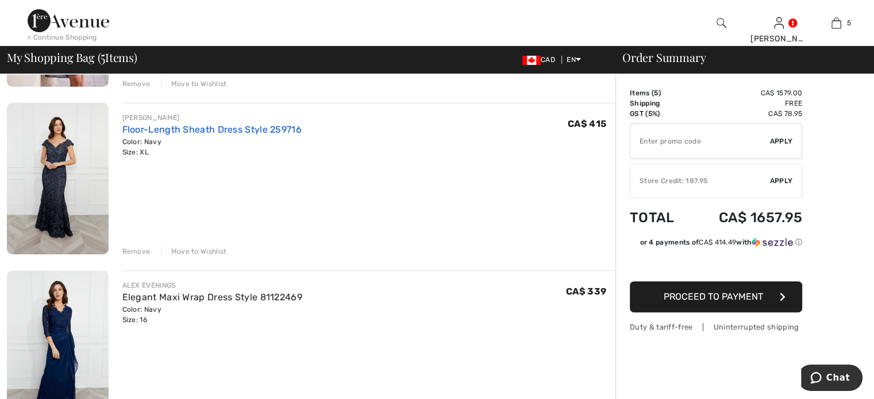
click at [178, 130] on link "Floor-Length Sheath Dress Style 259716" at bounding box center [211, 129] width 179 height 11
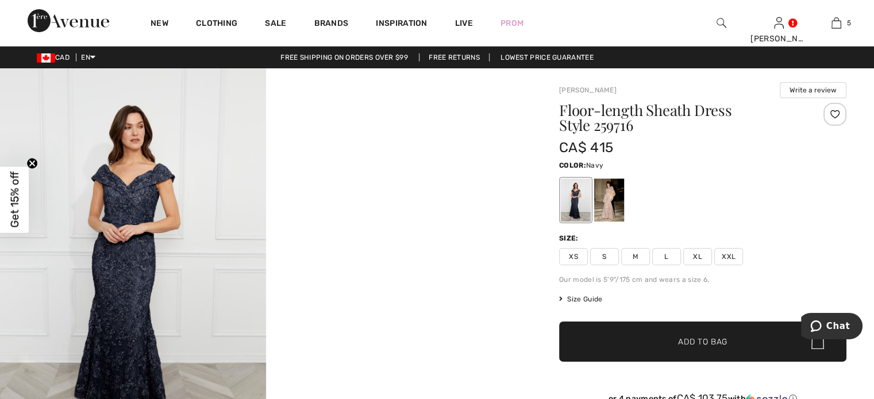
click at [152, 213] on img at bounding box center [133, 267] width 266 height 399
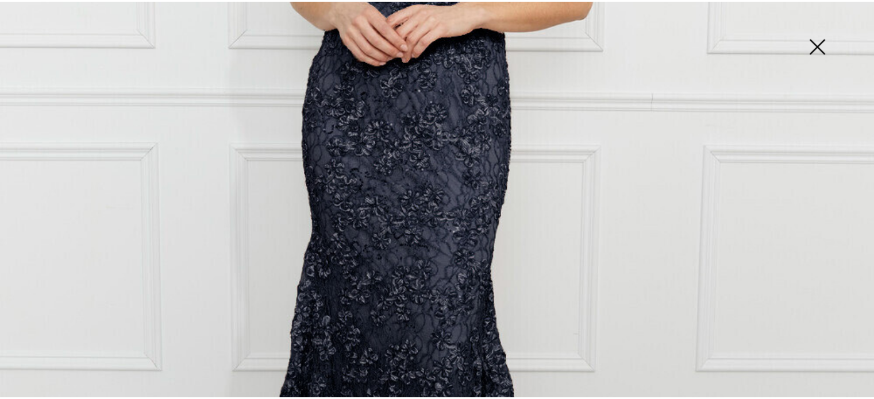
scroll to position [517, 0]
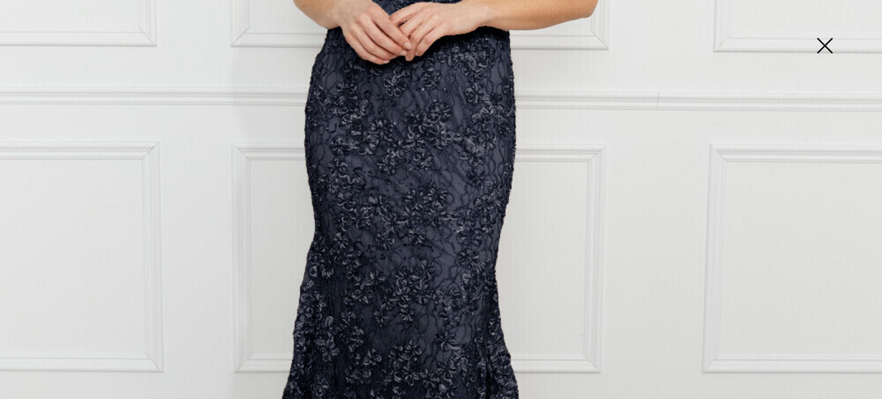
click at [825, 48] on img at bounding box center [824, 46] width 57 height 59
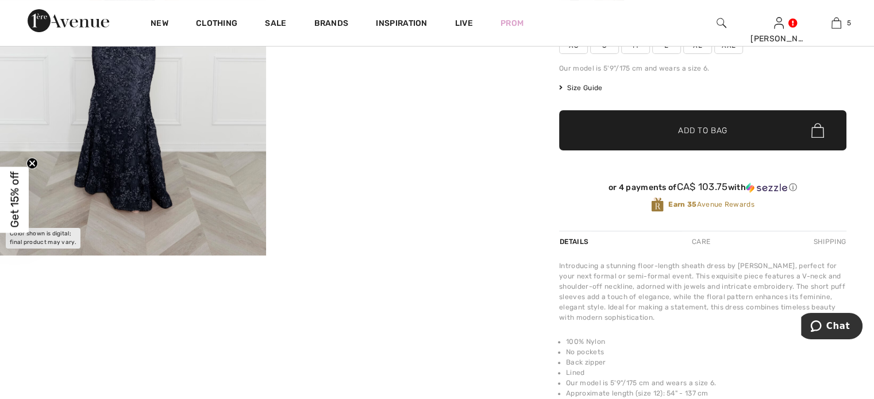
scroll to position [57, 0]
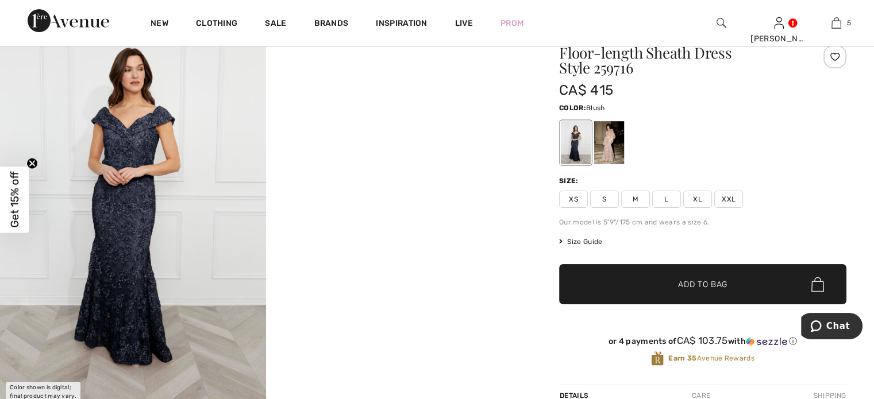
click at [594, 141] on div at bounding box center [609, 142] width 30 height 43
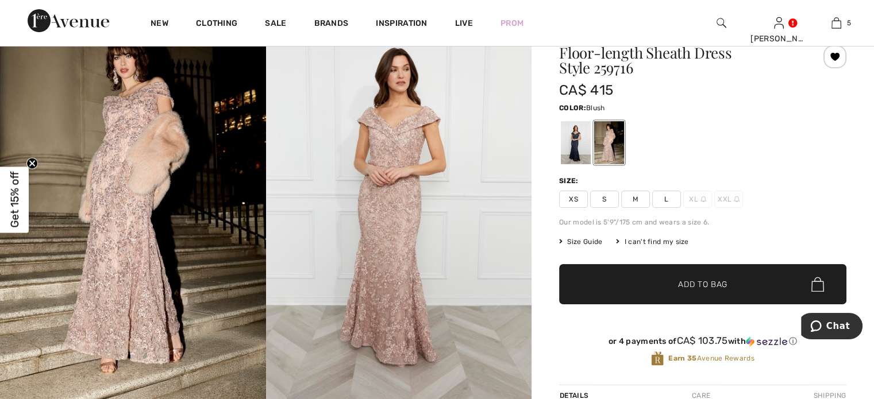
scroll to position [0, 0]
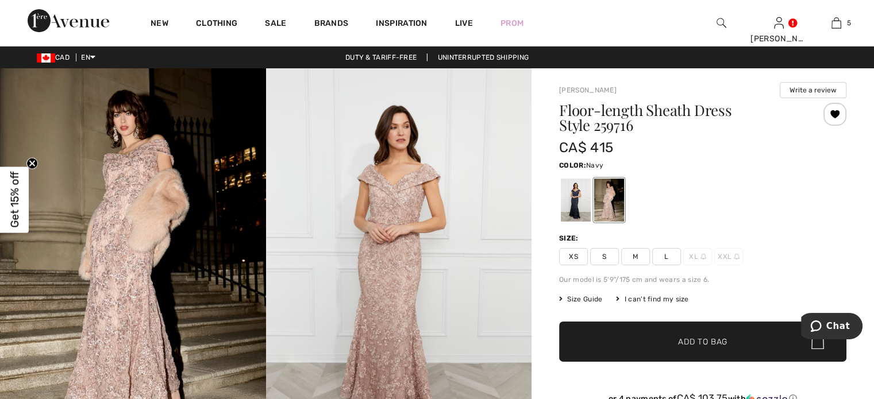
click at [580, 197] on div at bounding box center [576, 200] width 30 height 43
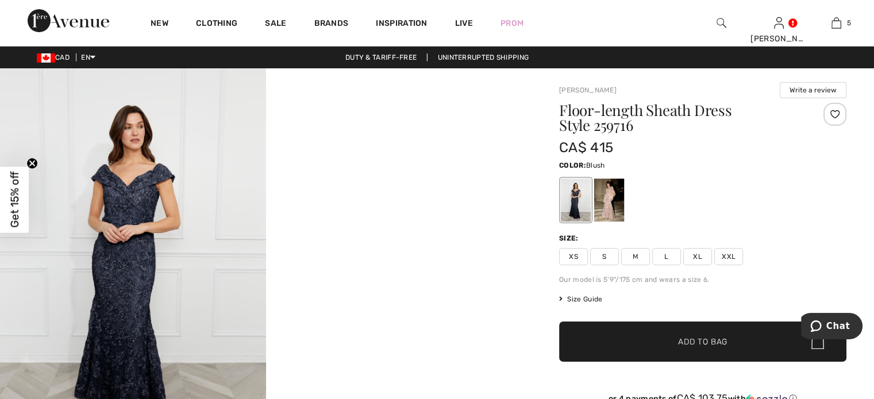
click at [606, 206] on div at bounding box center [609, 200] width 30 height 43
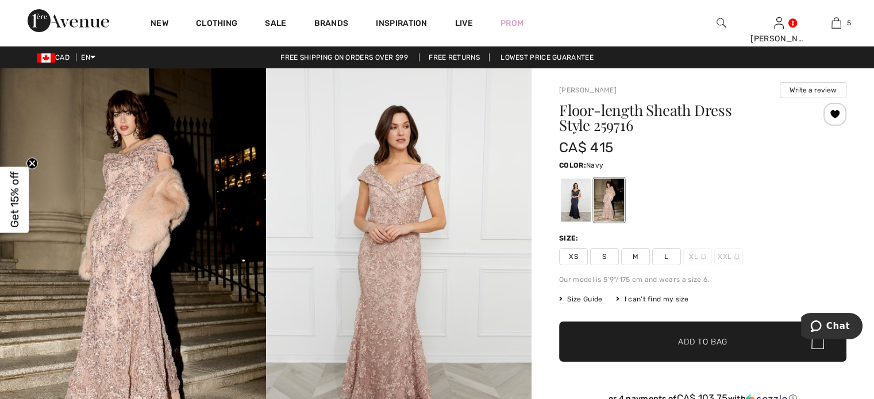
click at [589, 196] on div at bounding box center [576, 200] width 30 height 43
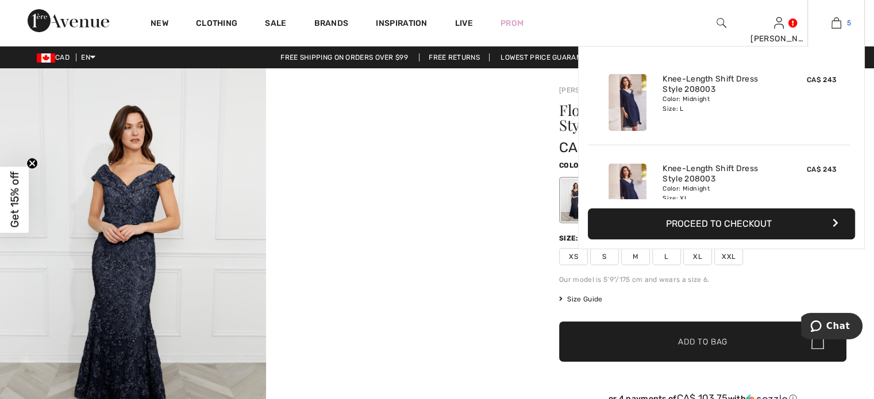
click at [832, 23] on img at bounding box center [836, 23] width 10 height 14
click at [739, 223] on button "Proceed to Checkout" at bounding box center [721, 224] width 267 height 31
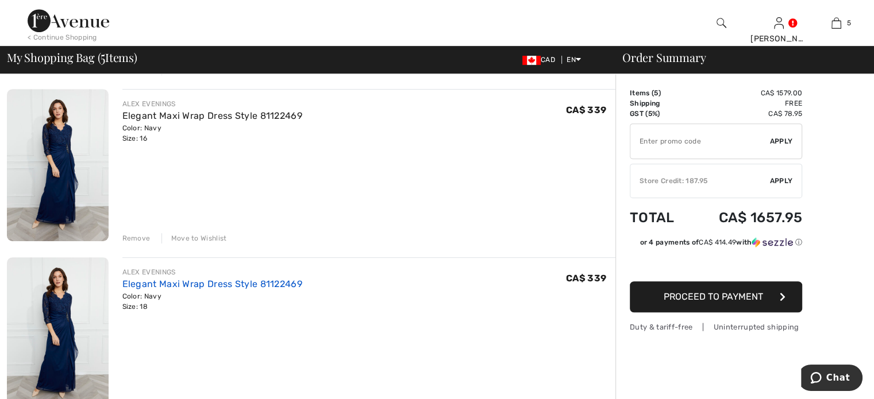
scroll to position [632, 0]
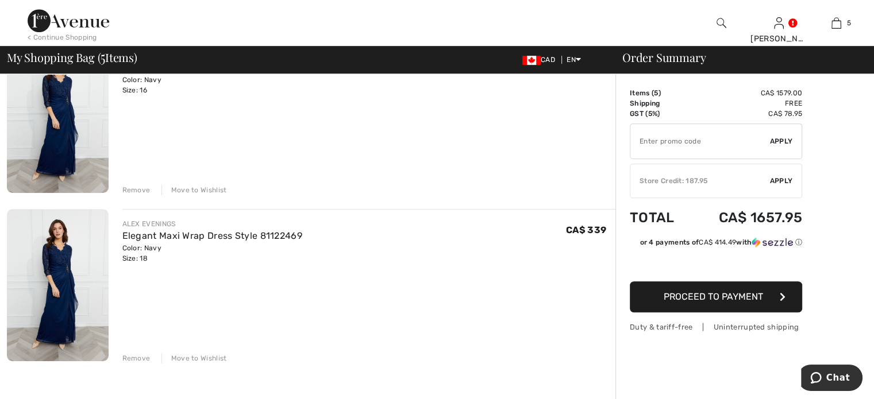
click at [67, 281] on img at bounding box center [58, 285] width 102 height 152
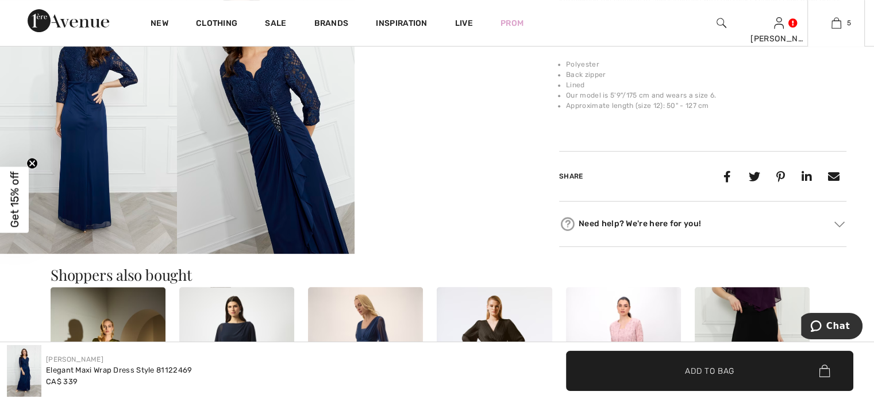
scroll to position [345, 0]
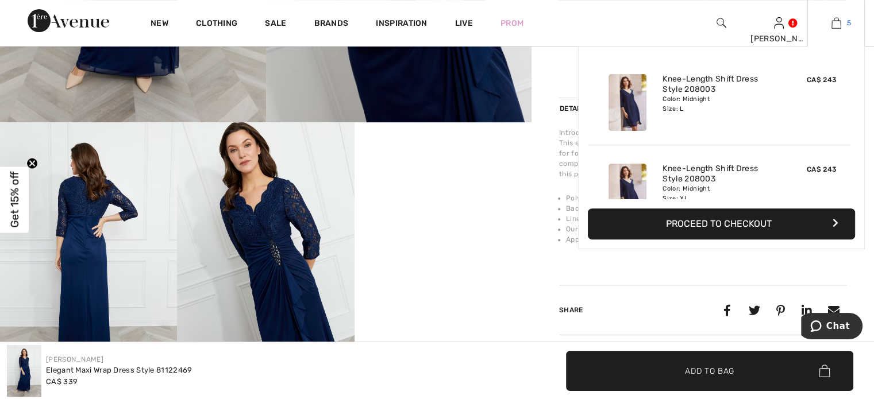
click at [843, 22] on link "5" at bounding box center [836, 23] width 56 height 14
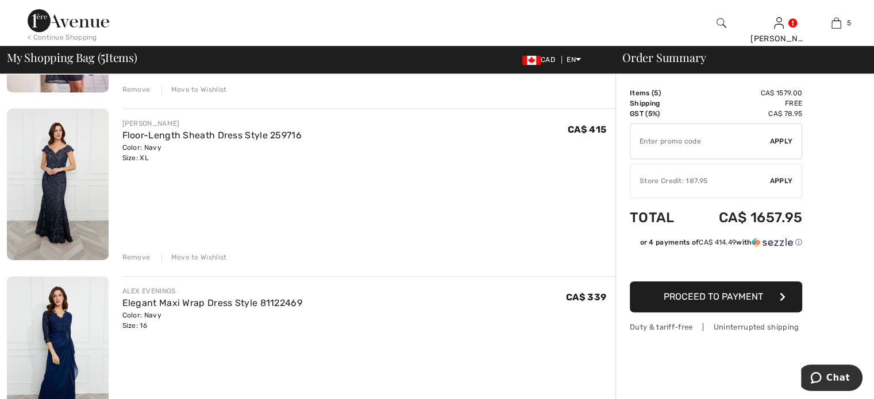
scroll to position [345, 0]
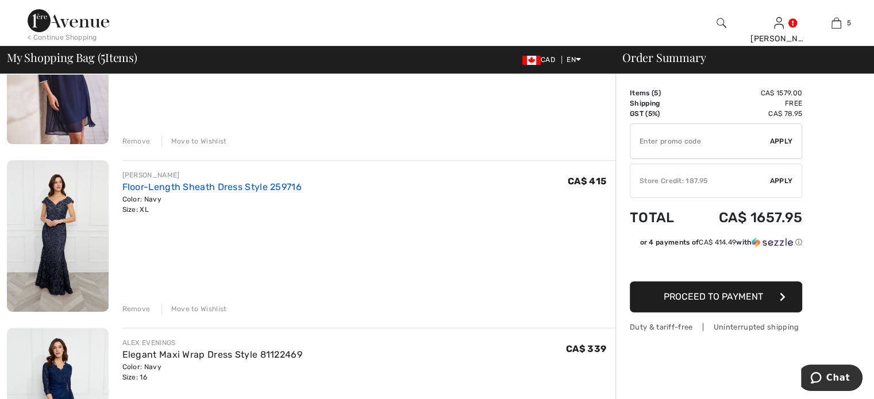
click at [191, 186] on link "Floor-Length Sheath Dress Style 259716" at bounding box center [211, 187] width 179 height 11
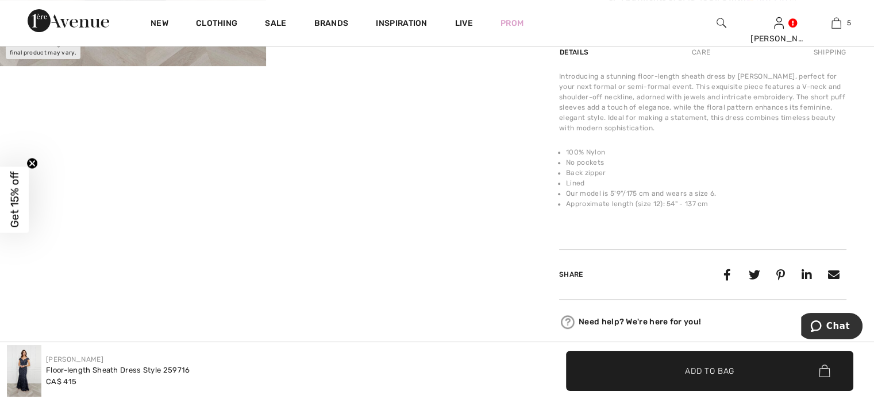
scroll to position [115, 0]
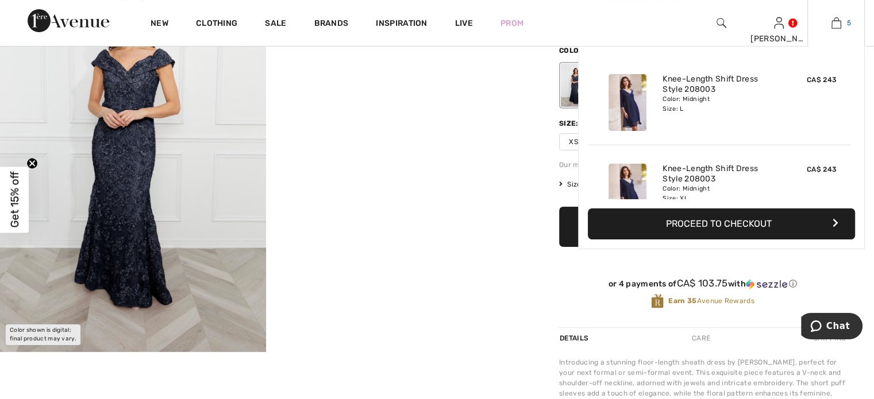
click at [836, 25] on img at bounding box center [836, 23] width 10 height 14
click at [720, 225] on button "Proceed to Checkout" at bounding box center [721, 224] width 267 height 31
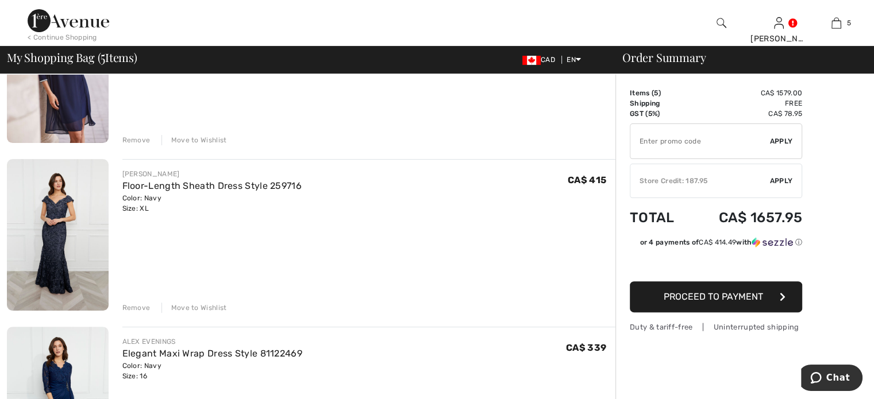
scroll to position [345, 0]
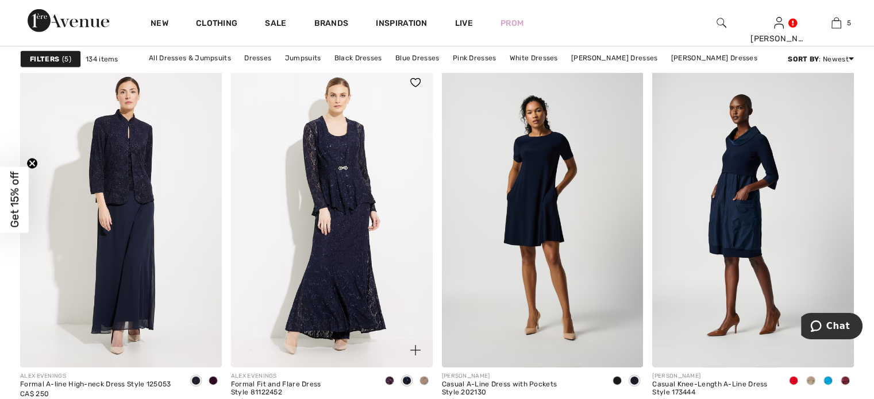
scroll to position [3560, 0]
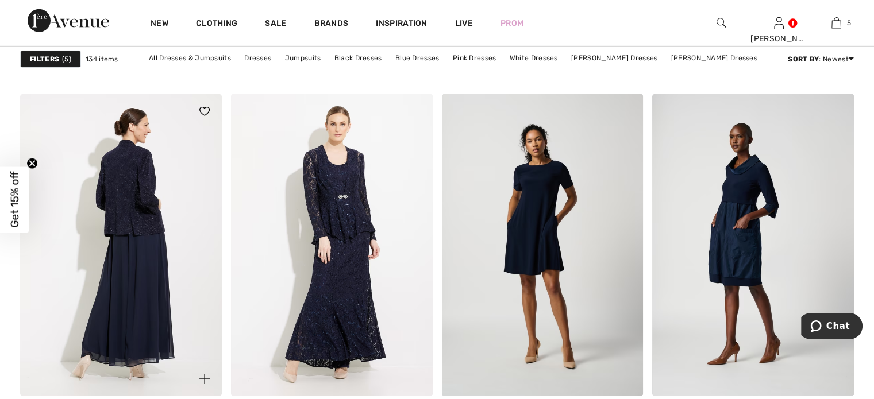
click at [145, 240] on img at bounding box center [121, 245] width 202 height 302
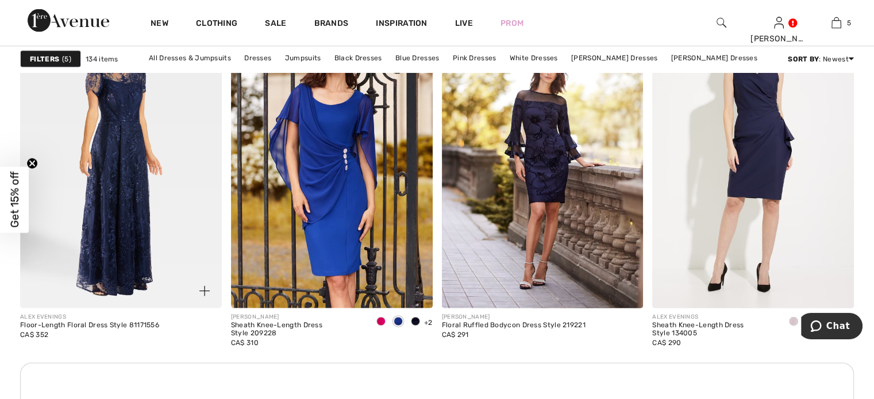
scroll to position [2354, 0]
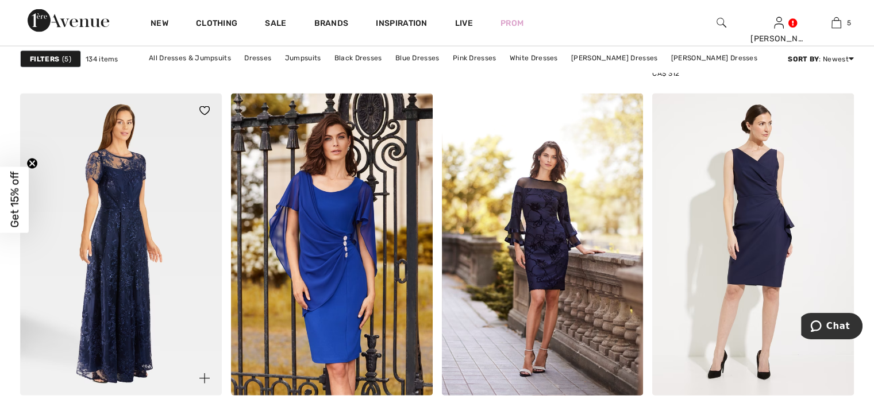
click at [134, 205] on img at bounding box center [121, 245] width 202 height 302
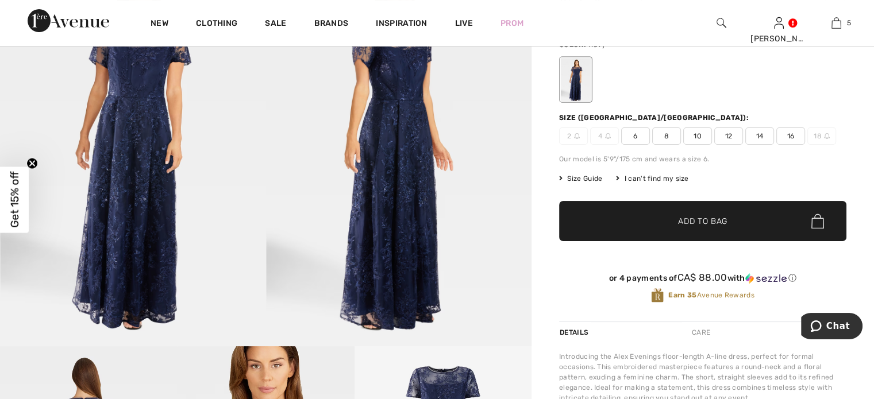
scroll to position [115, 0]
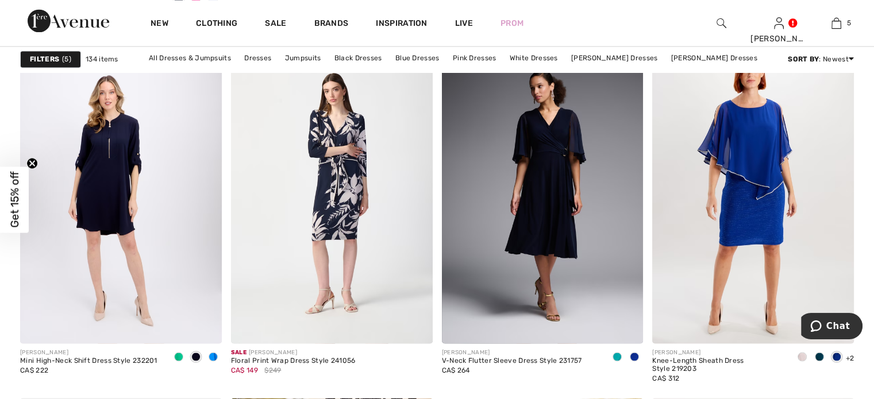
scroll to position [2066, 0]
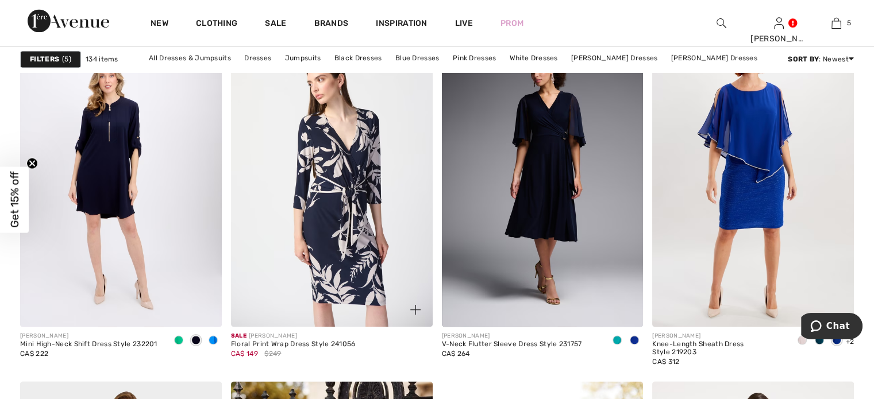
click at [343, 194] on img at bounding box center [332, 176] width 202 height 302
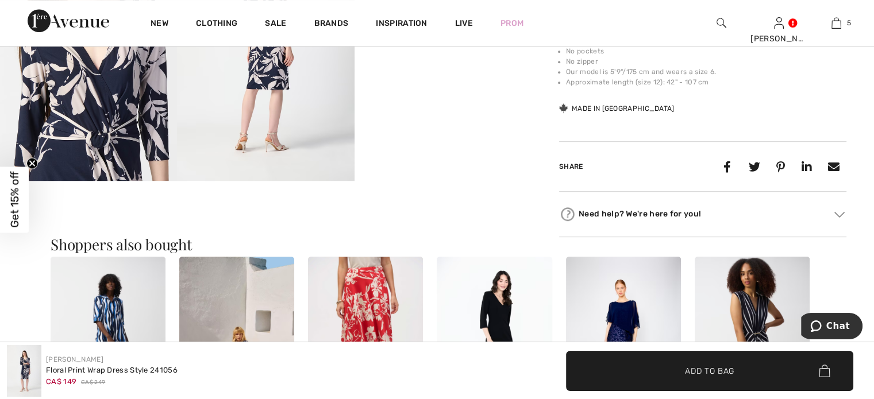
scroll to position [574, 0]
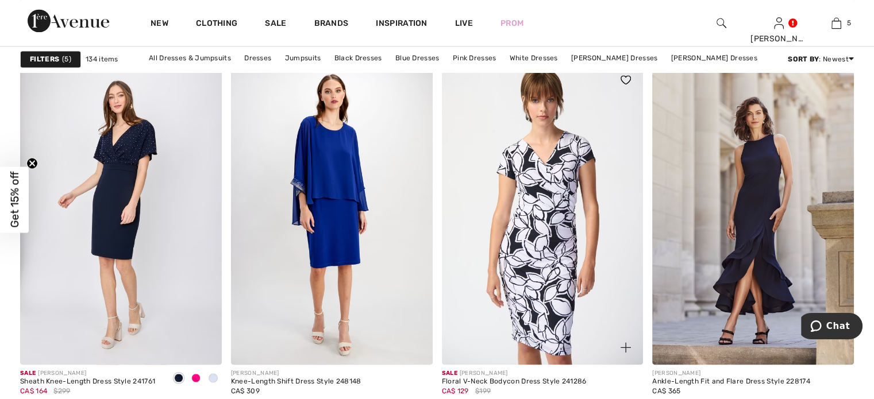
scroll to position [1664, 0]
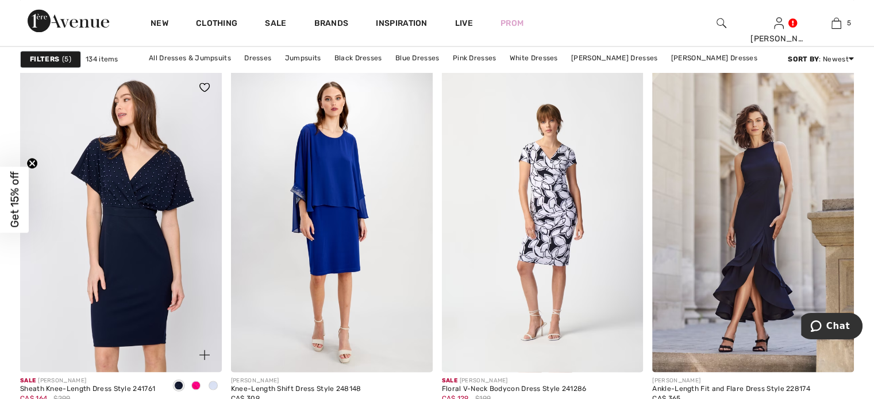
click at [130, 217] on img at bounding box center [121, 221] width 202 height 302
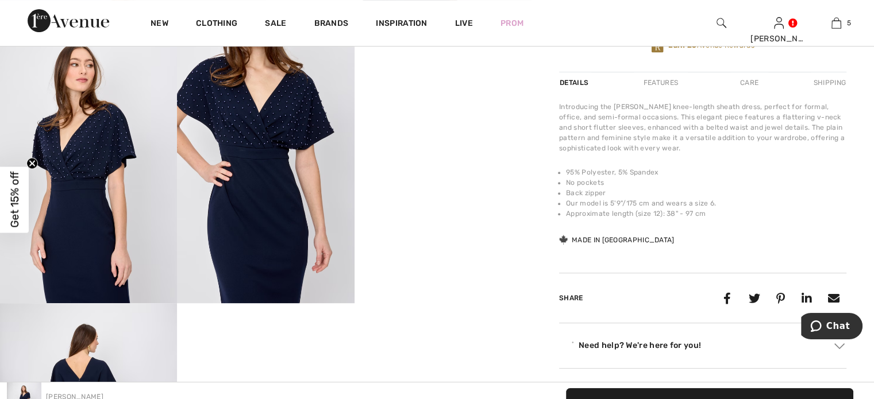
scroll to position [460, 0]
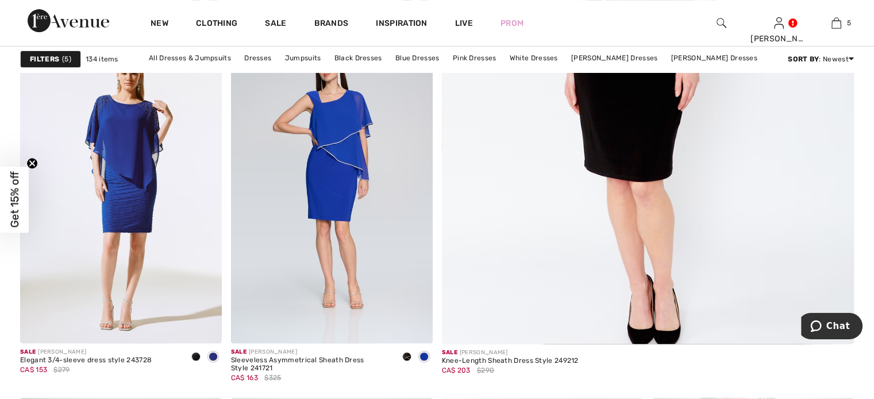
scroll to position [457, 0]
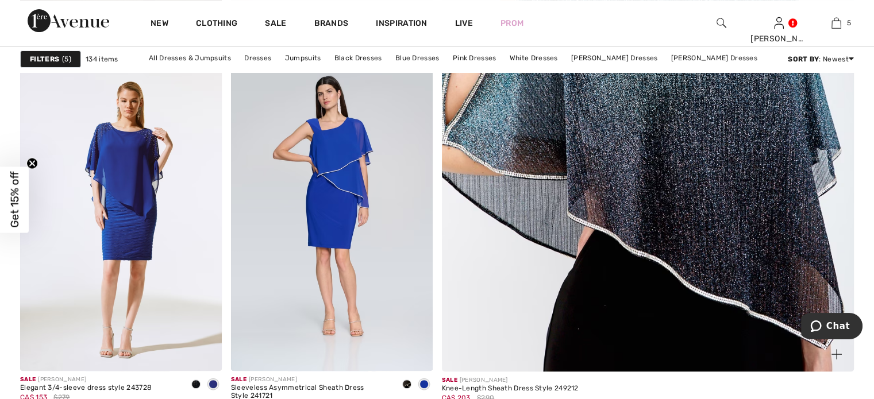
click at [595, 173] on img at bounding box center [647, 83] width 495 height 742
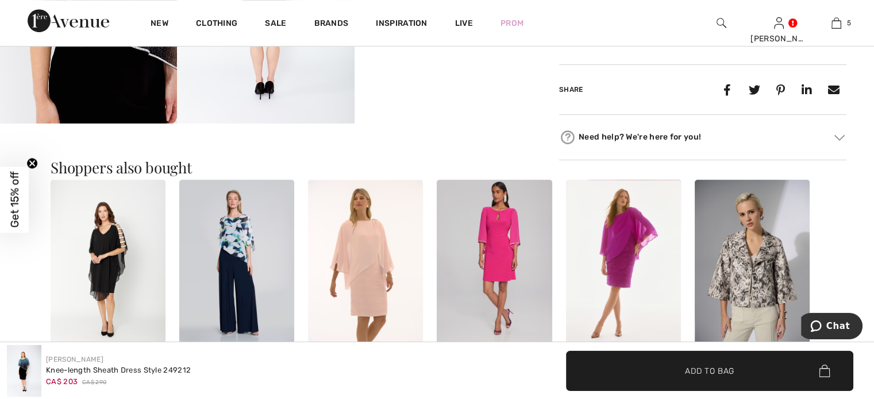
scroll to position [632, 0]
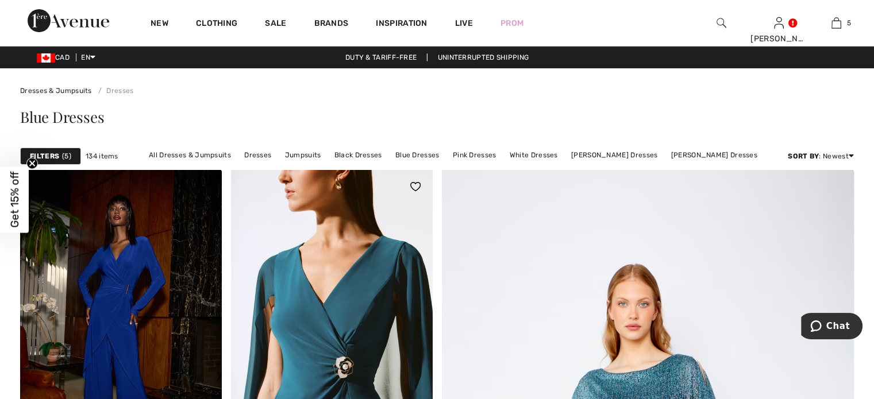
click at [353, 288] on img at bounding box center [332, 320] width 202 height 302
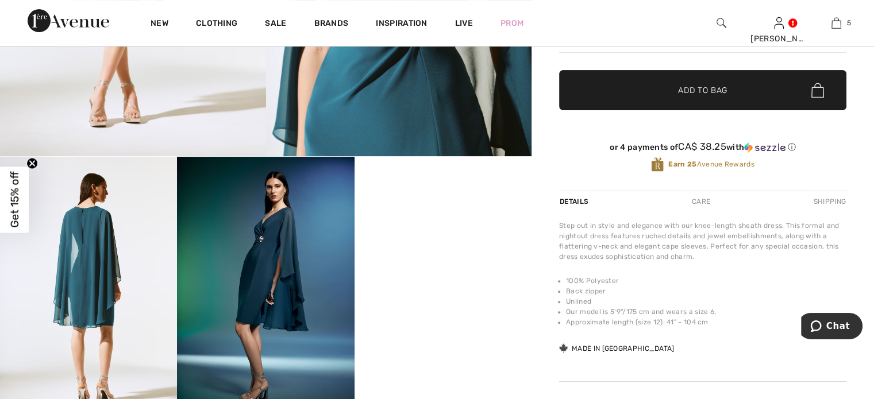
scroll to position [345, 0]
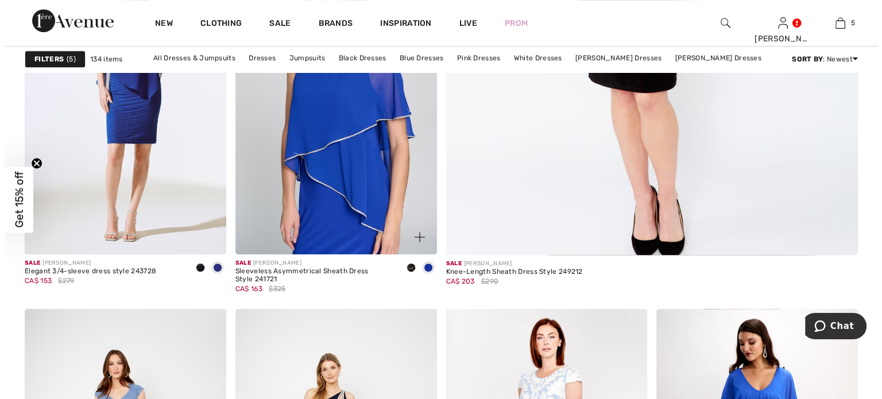
scroll to position [574, 0]
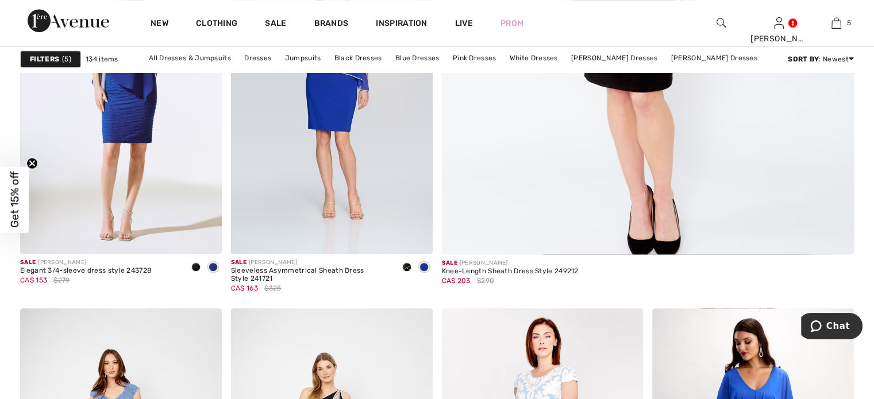
click at [51, 60] on strong "Filters" at bounding box center [44, 59] width 29 height 10
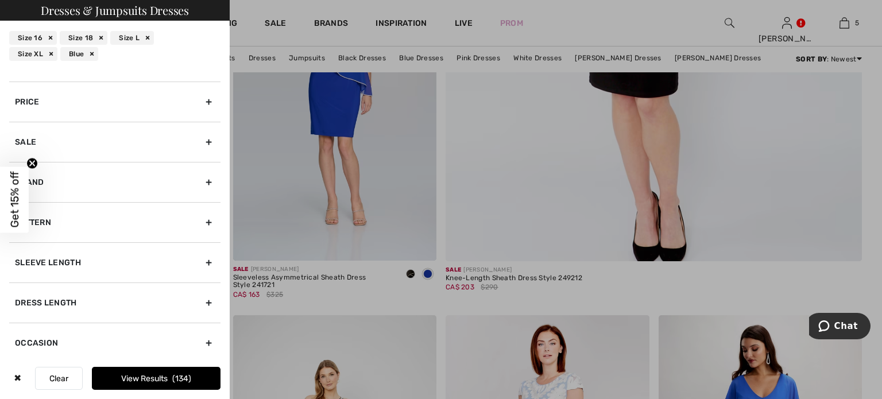
scroll to position [340, 0]
click at [199, 136] on div "Sale" at bounding box center [114, 139] width 211 height 40
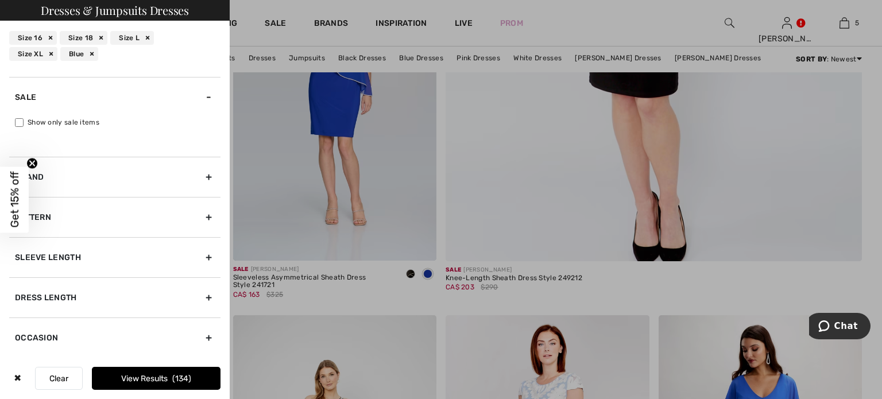
scroll to position [88, 0]
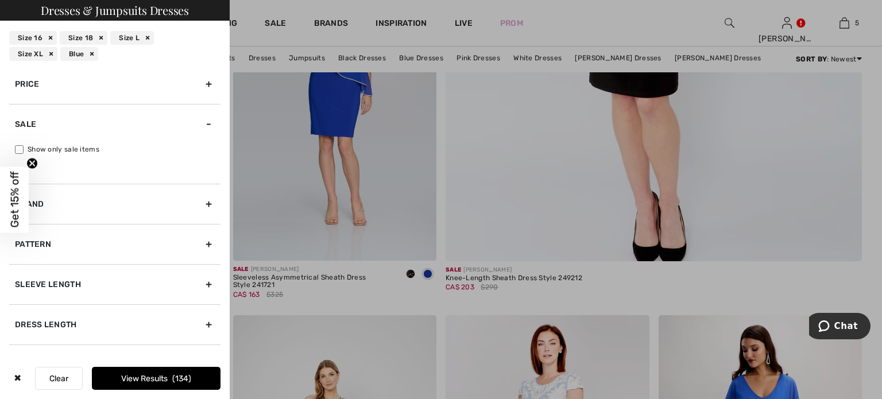
click at [200, 123] on div "Sale" at bounding box center [114, 124] width 211 height 40
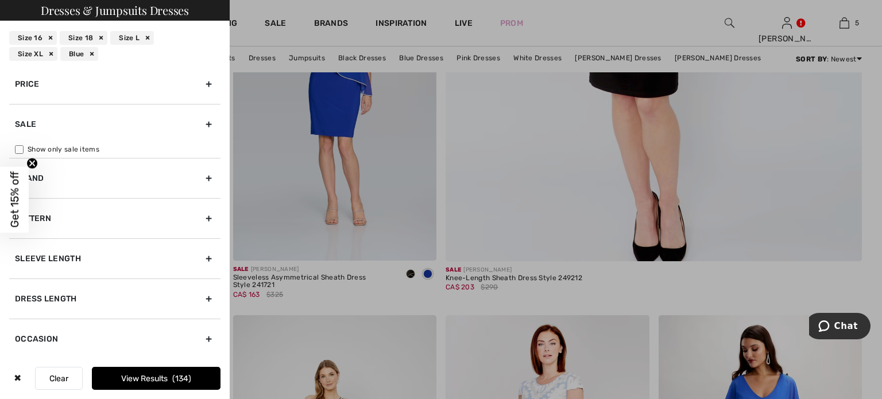
scroll to position [74, 0]
click at [461, 199] on div at bounding box center [441, 199] width 882 height 399
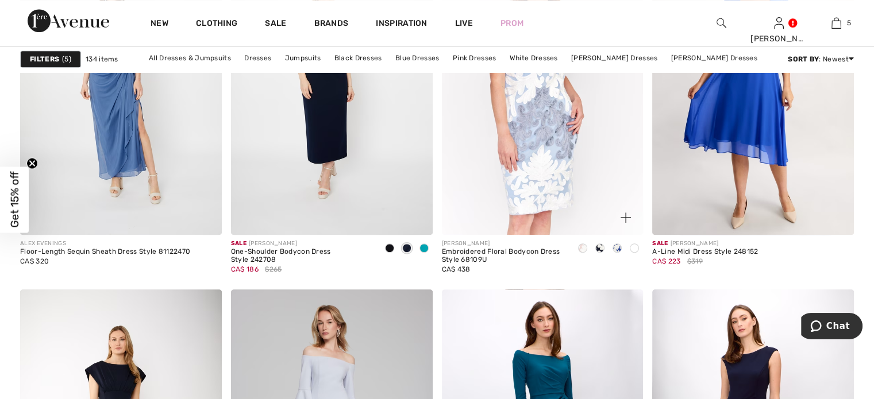
scroll to position [1034, 0]
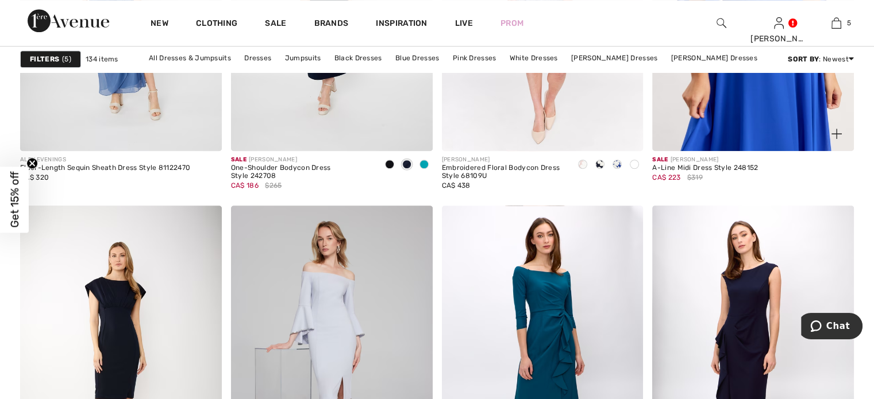
click at [735, 112] on img at bounding box center [753, 0] width 202 height 302
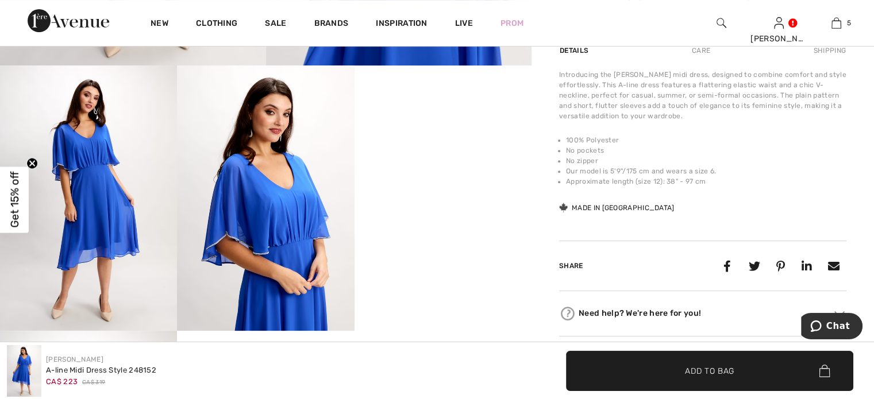
scroll to position [517, 0]
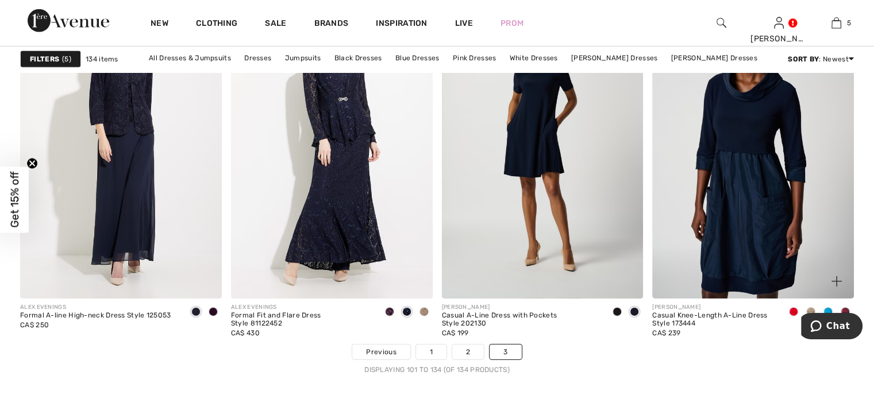
scroll to position [3676, 0]
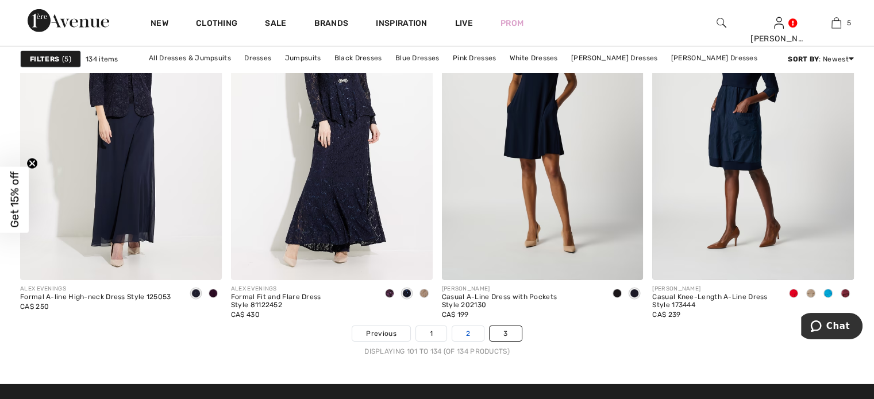
click at [472, 332] on link "2" at bounding box center [468, 333] width 32 height 15
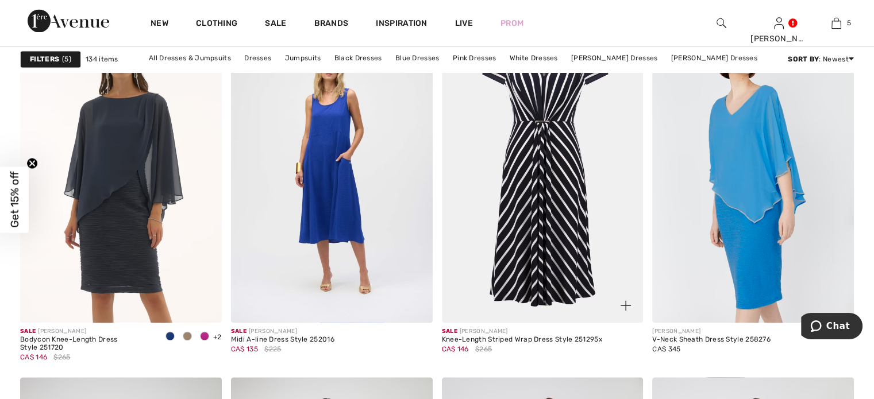
scroll to position [1781, 0]
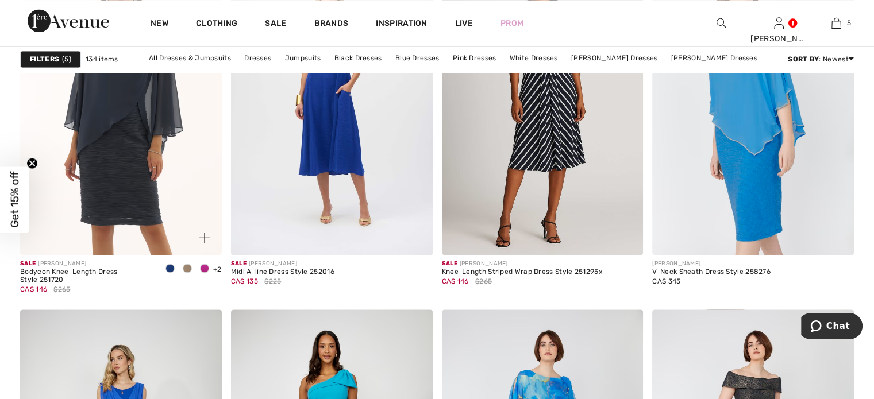
click at [146, 198] on img at bounding box center [121, 104] width 202 height 302
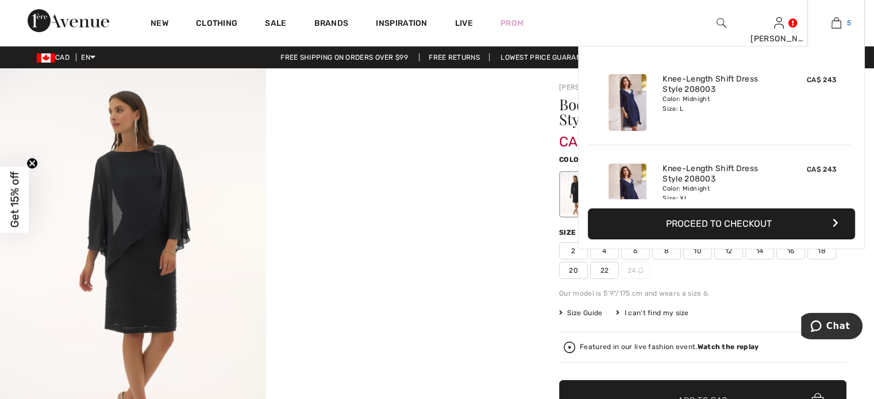
click at [840, 21] on img at bounding box center [836, 23] width 10 height 14
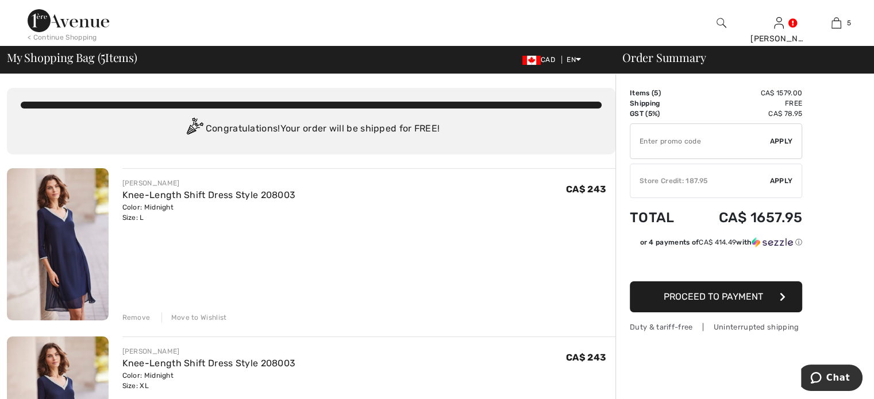
click at [780, 182] on span "Apply" at bounding box center [781, 181] width 23 height 10
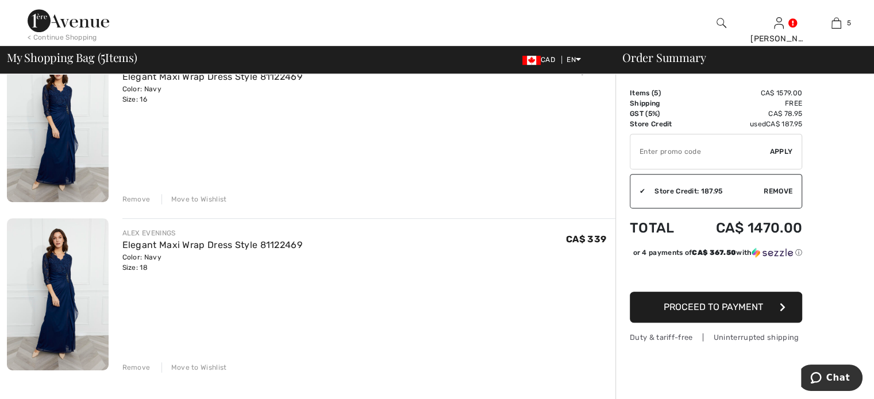
scroll to position [632, 0]
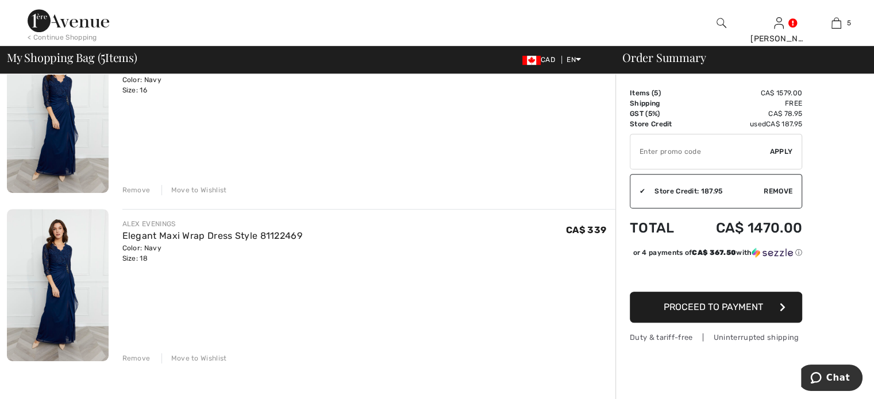
click at [726, 313] on span "Proceed to Payment" at bounding box center [712, 307] width 99 height 11
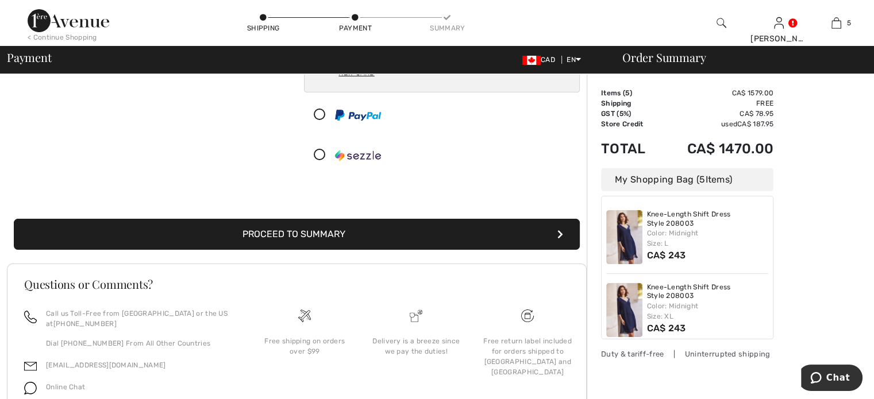
scroll to position [199, 0]
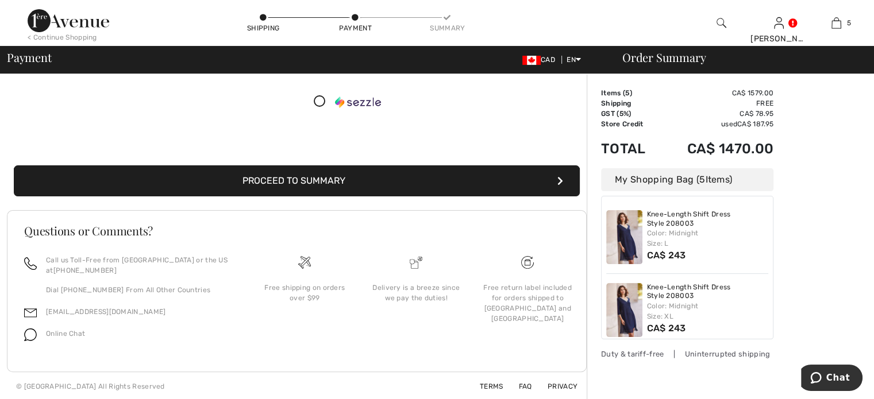
click at [308, 181] on button "Proceed to Summary" at bounding box center [297, 180] width 566 height 31
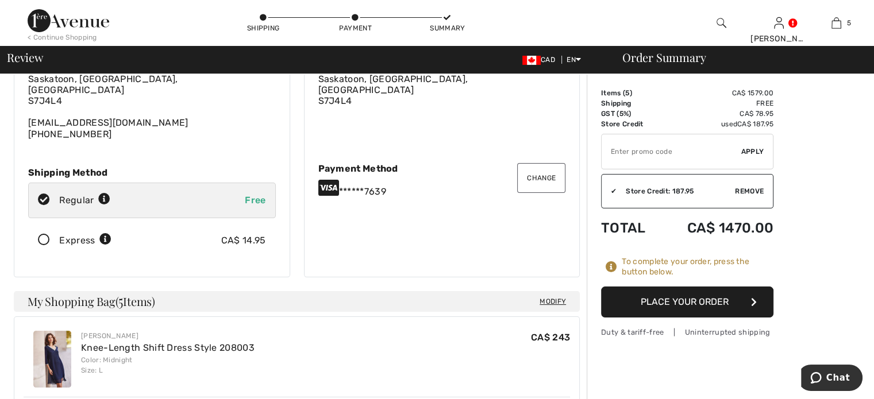
scroll to position [87, 0]
click at [711, 299] on button "Place Your Order" at bounding box center [687, 302] width 172 height 31
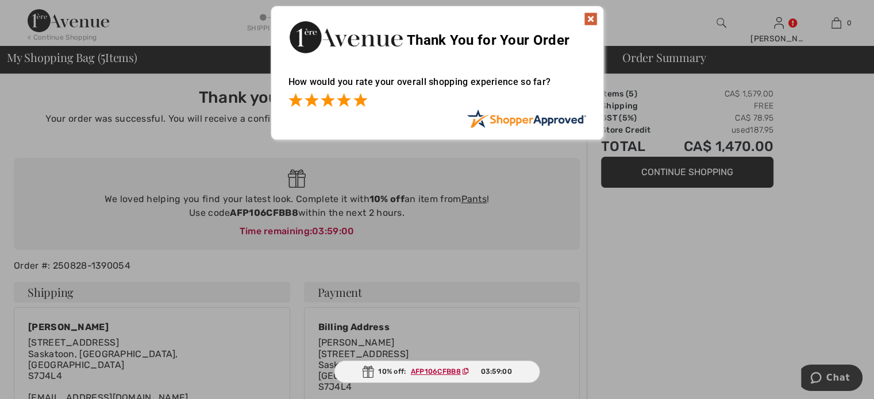
click at [364, 104] on span at bounding box center [360, 100] width 14 height 14
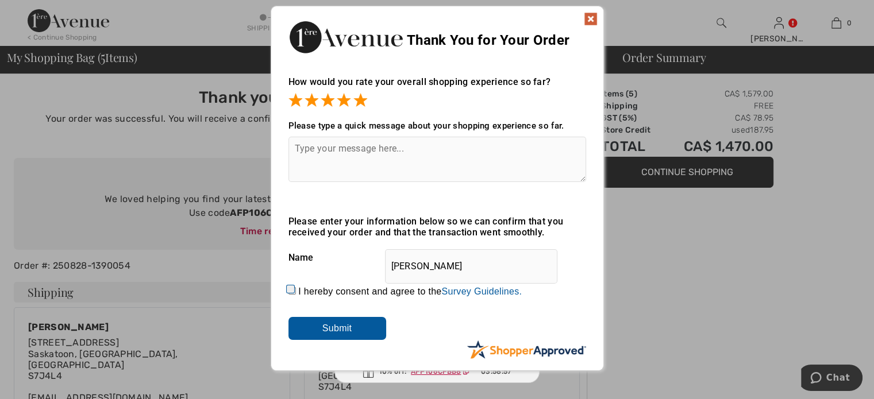
click at [592, 20] on img at bounding box center [591, 19] width 14 height 14
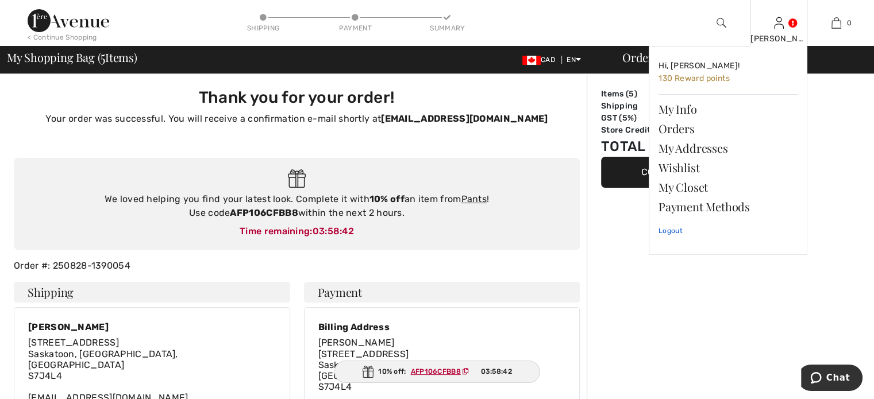
click at [674, 230] on link "Logout" at bounding box center [727, 231] width 139 height 29
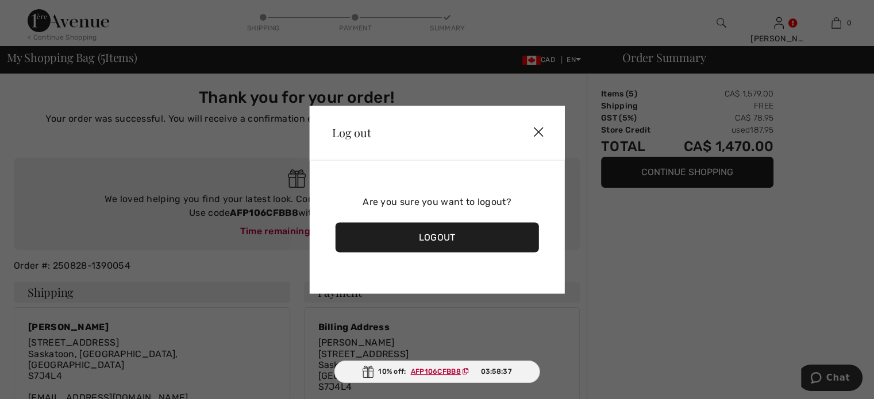
click at [442, 236] on div "Logout" at bounding box center [437, 237] width 204 height 30
